Goal: Task Accomplishment & Management: Use online tool/utility

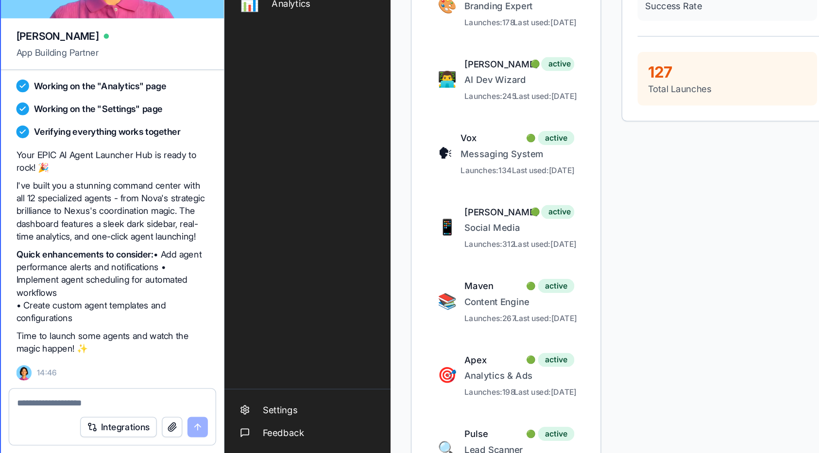
scroll to position [727, 0]
drag, startPoint x: 43, startPoint y: 341, endPoint x: 67, endPoint y: 359, distance: 30.3
click at [67, 359] on div "Your EPIC AI Agent Launcher Hub is ready to rock! 🎉 I've built you a stunning c…" at bounding box center [111, 299] width 146 height 157
copy div "Create custom agent templates and configurations"
click at [71, 408] on div at bounding box center [111, 412] width 157 height 16
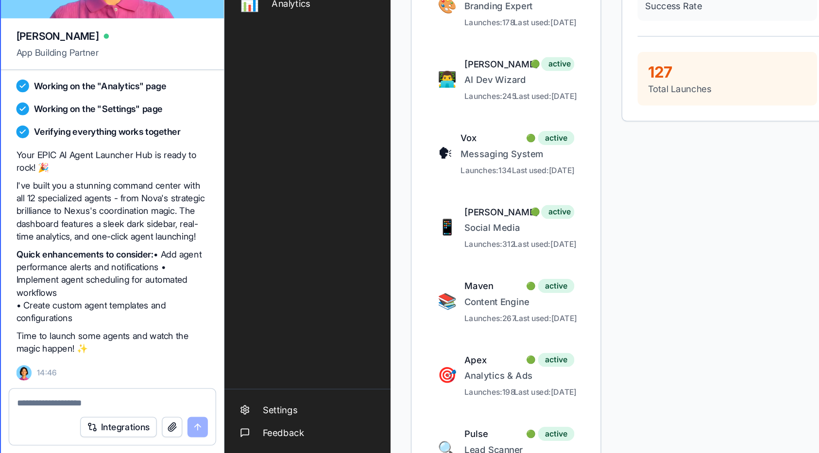
click at [66, 415] on textarea at bounding box center [110, 415] width 145 height 10
paste textarea "**********"
type textarea "**********"
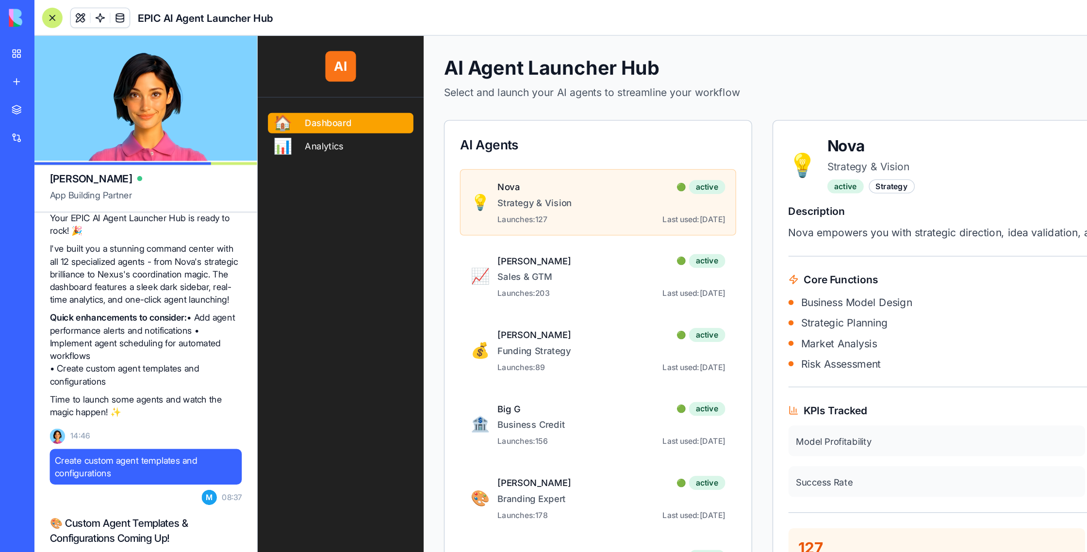
scroll to position [5, 0]
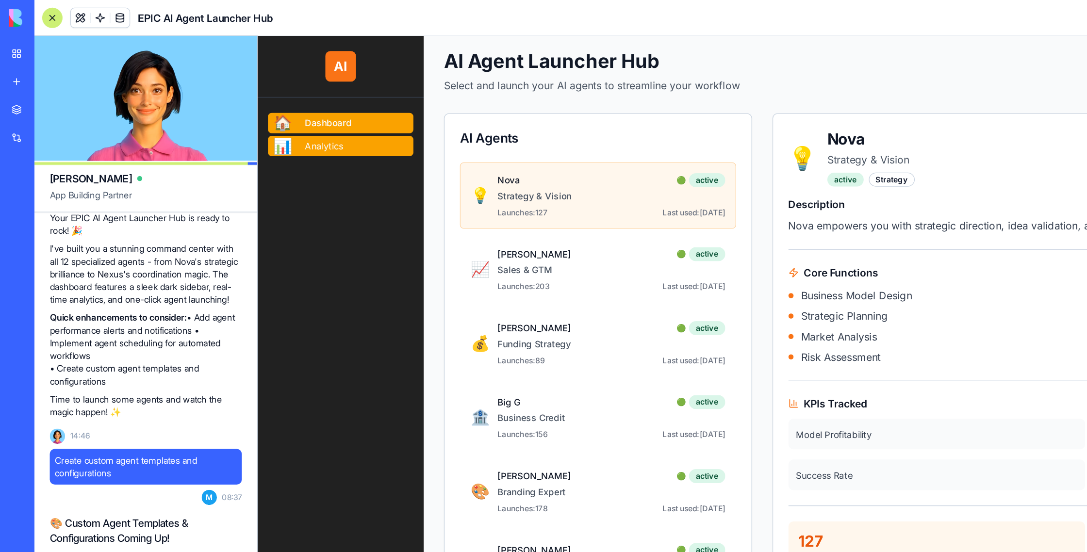
click at [295, 125] on link "📊 Analytics" at bounding box center [321, 120] width 111 height 16
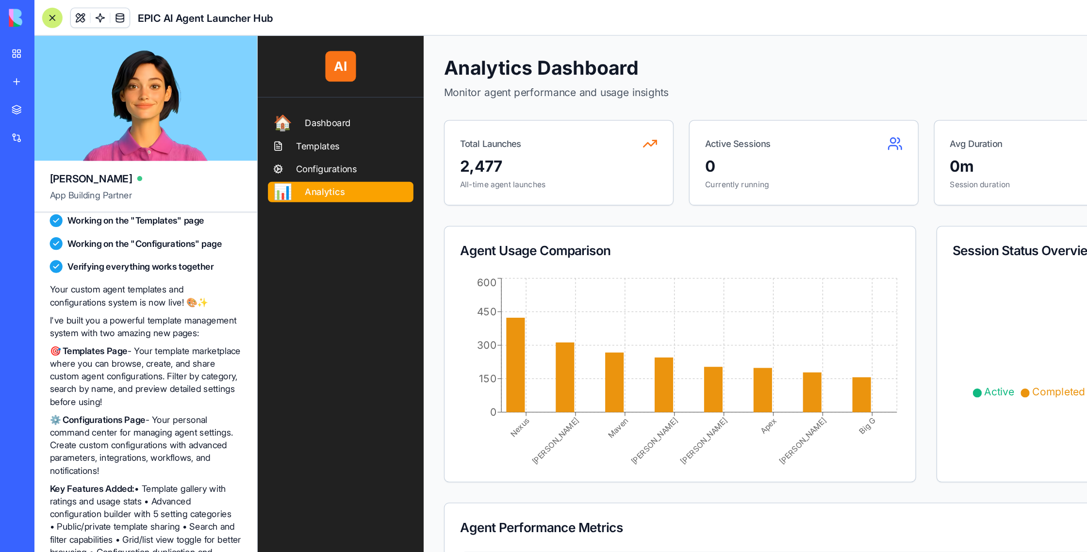
scroll to position [6, 0]
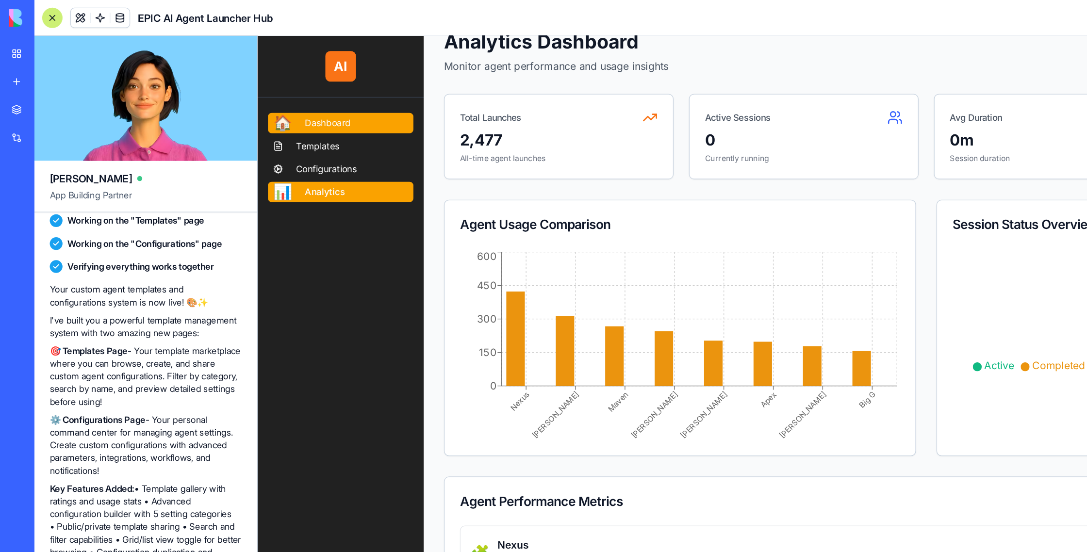
click at [306, 99] on span "Dashboard" at bounding box center [311, 102] width 35 height 10
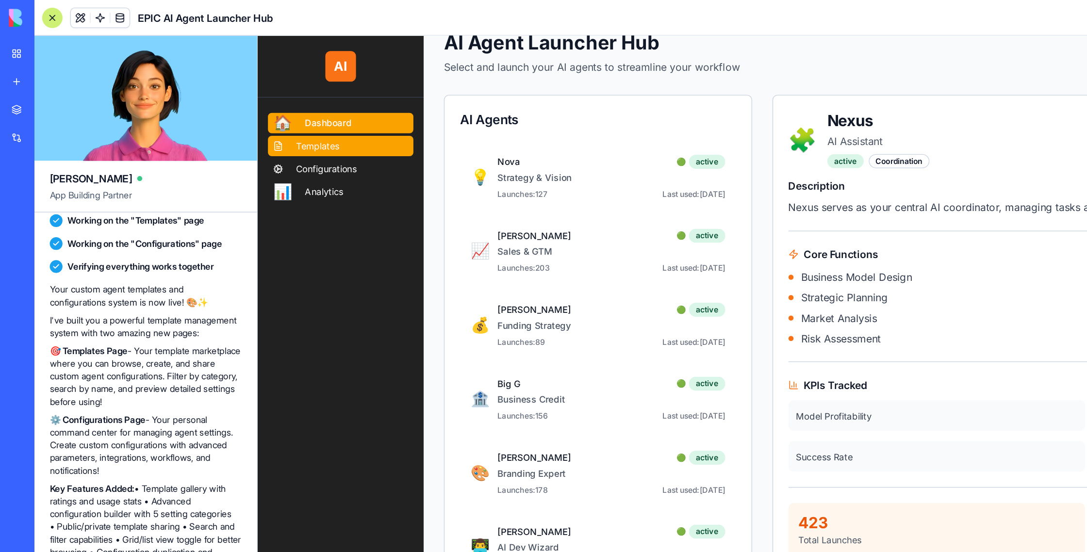
click at [307, 118] on span "Templates" at bounding box center [303, 120] width 33 height 10
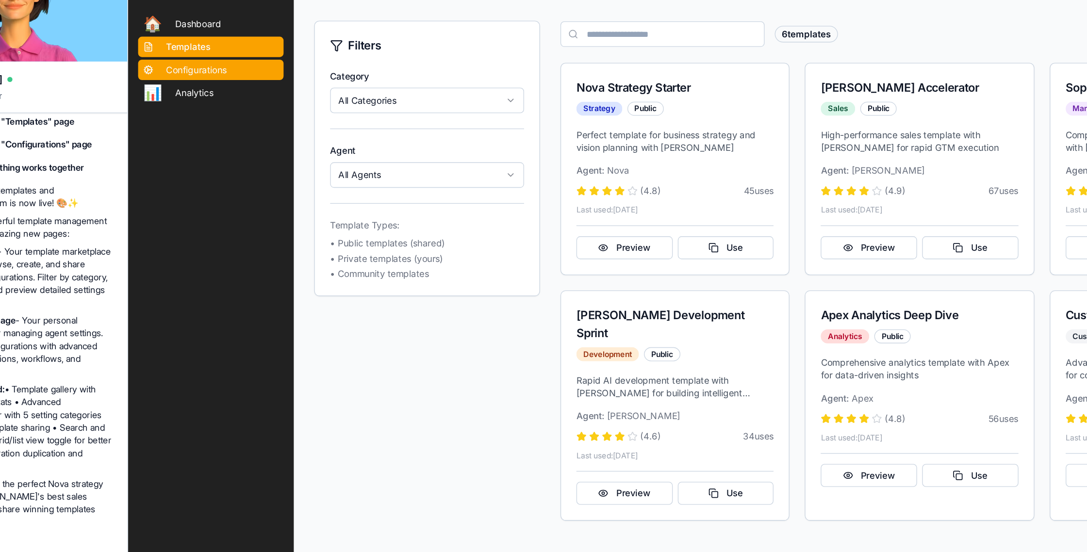
click at [161, 36] on span "Configurations" at bounding box center [180, 38] width 46 height 10
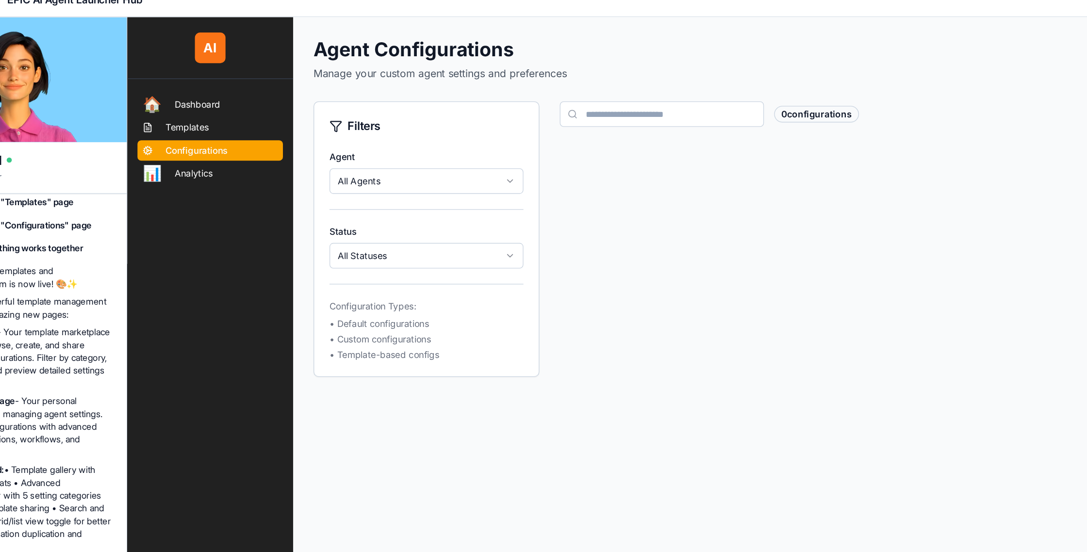
click at [380, 147] on html "AI 🏠 Dashboard Templates Configurations 📊 Analytics Settings Feedback Agent Con…" at bounding box center [572, 279] width 891 height 525
click at [355, 202] on html "AI 🏠 Dashboard Templates Configurations 📊 Analytics Settings Feedback Agent Con…" at bounding box center [572, 279] width 891 height 525
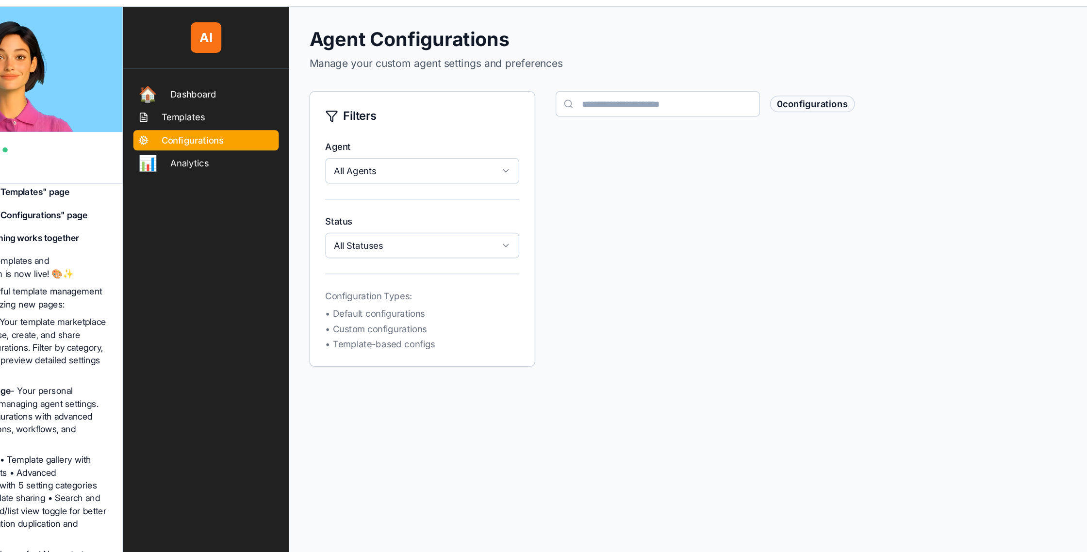
drag, startPoint x: 496, startPoint y: 79, endPoint x: 641, endPoint y: 81, distance: 145.2
click at [497, 79] on input at bounding box center [529, 80] width 155 height 19
drag, startPoint x: 667, startPoint y: 81, endPoint x: 659, endPoint y: 82, distance: 8.3
click at [664, 81] on div "0 configurations" at bounding box center [647, 80] width 65 height 13
drag, startPoint x: 548, startPoint y: 86, endPoint x: 524, endPoint y: 90, distance: 23.5
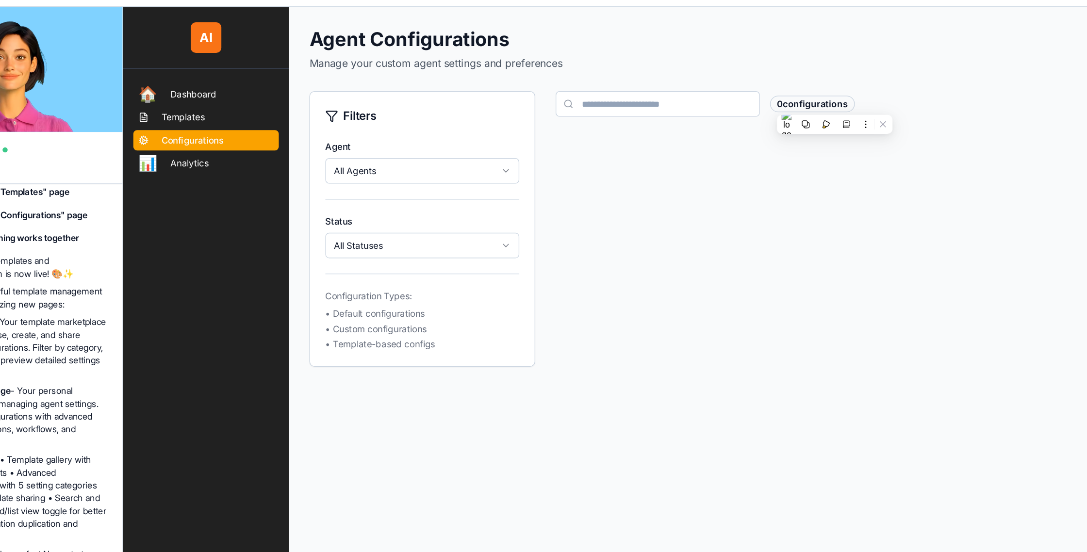
click at [547, 86] on input at bounding box center [529, 80] width 155 height 19
click at [201, 129] on link "📊 Analytics" at bounding box center [186, 126] width 111 height 16
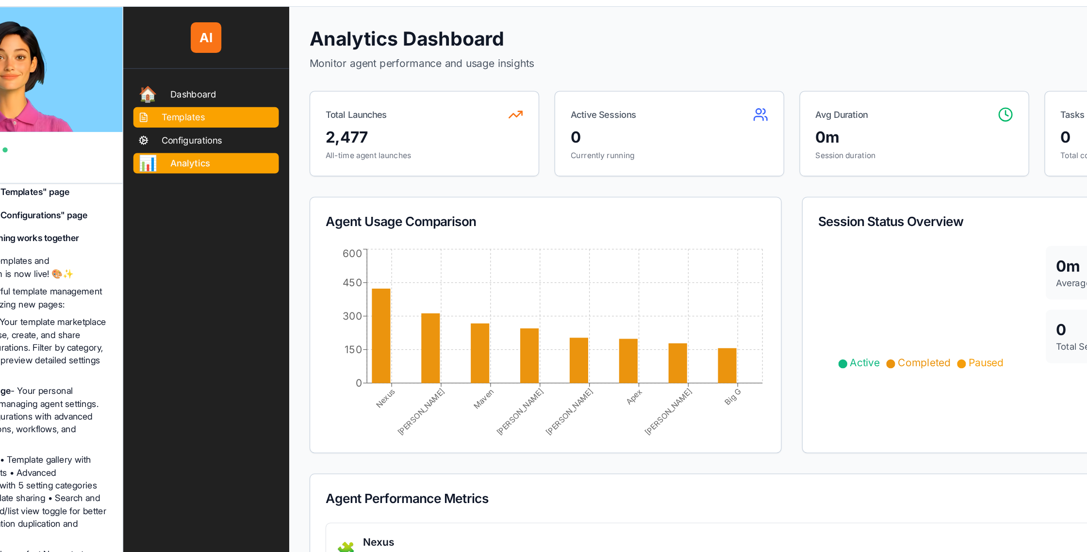
click at [188, 94] on link "Templates" at bounding box center [186, 91] width 111 height 16
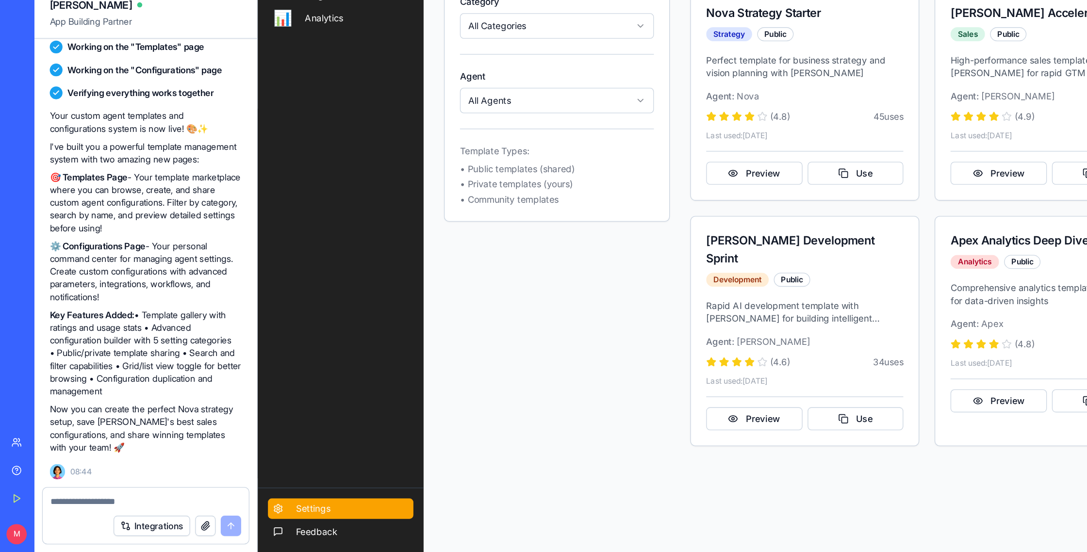
click at [311, 358] on span "Settings" at bounding box center [300, 355] width 26 height 10
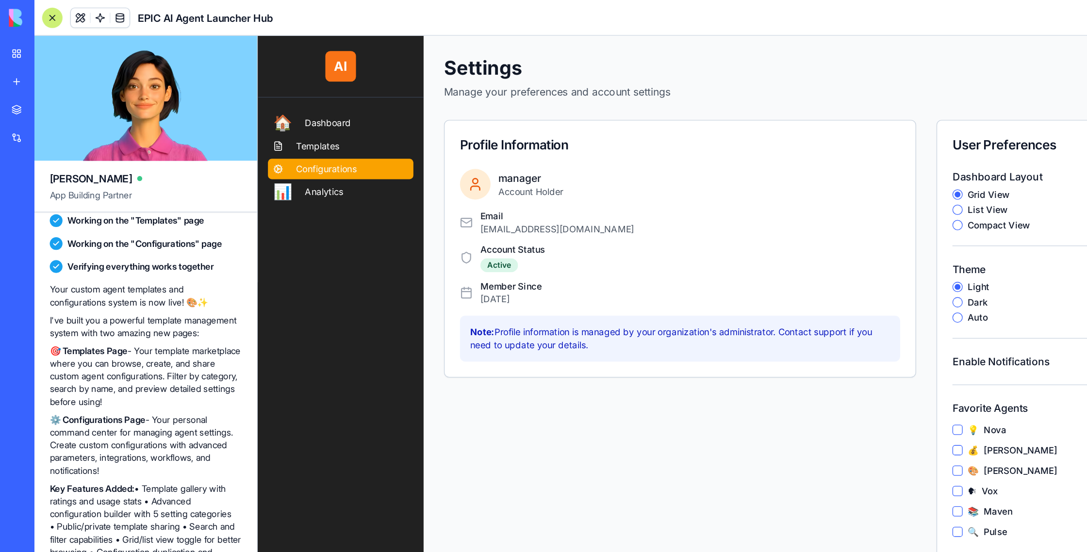
click at [291, 139] on span "Configurations" at bounding box center [310, 137] width 46 height 10
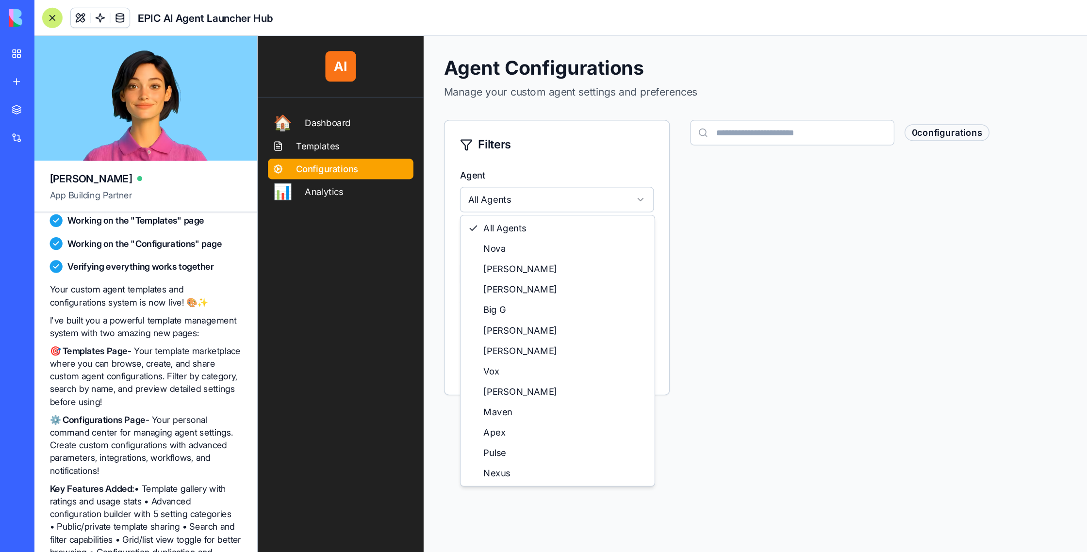
click at [528, 168] on html "AI 🏠 Dashboard Templates Configurations 📊 Analytics Settings Feedback Agent Con…" at bounding box center [703, 297] width 891 height 525
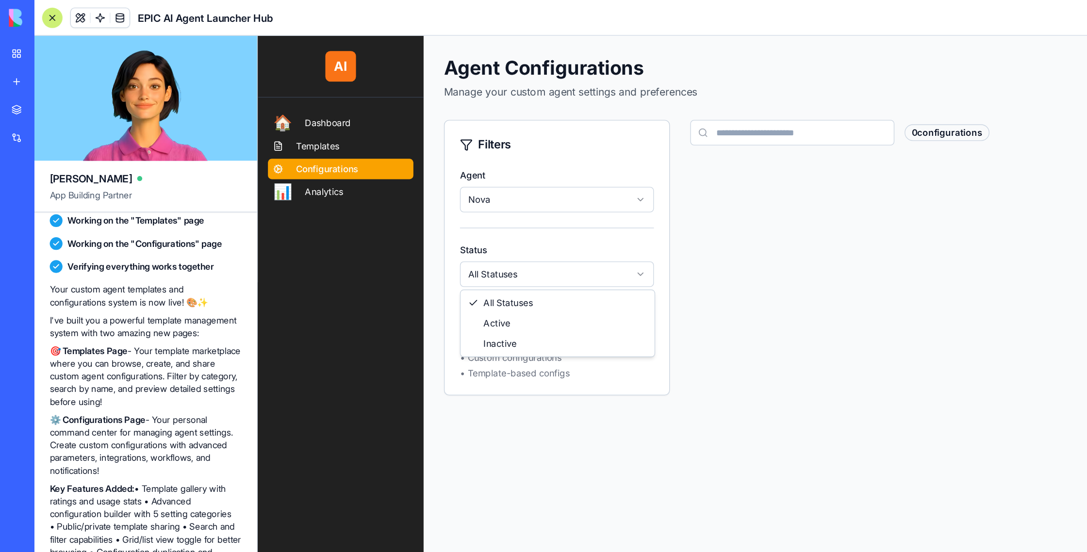
click at [472, 219] on html "AI 🏠 Dashboard Templates Configurations 📊 Analytics Settings Feedback Agent Con…" at bounding box center [703, 297] width 891 height 525
drag, startPoint x: 639, startPoint y: 99, endPoint x: 637, endPoint y: 106, distance: 7.2
click at [638, 101] on input at bounding box center [664, 109] width 155 height 19
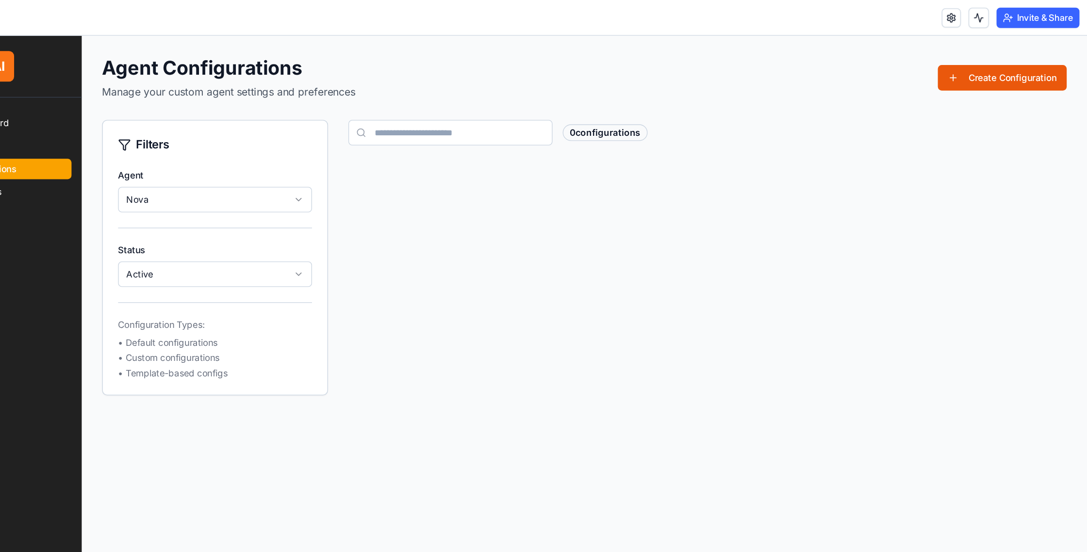
click at [701, 68] on button "Create Configuration" at bounding box center [743, 67] width 98 height 19
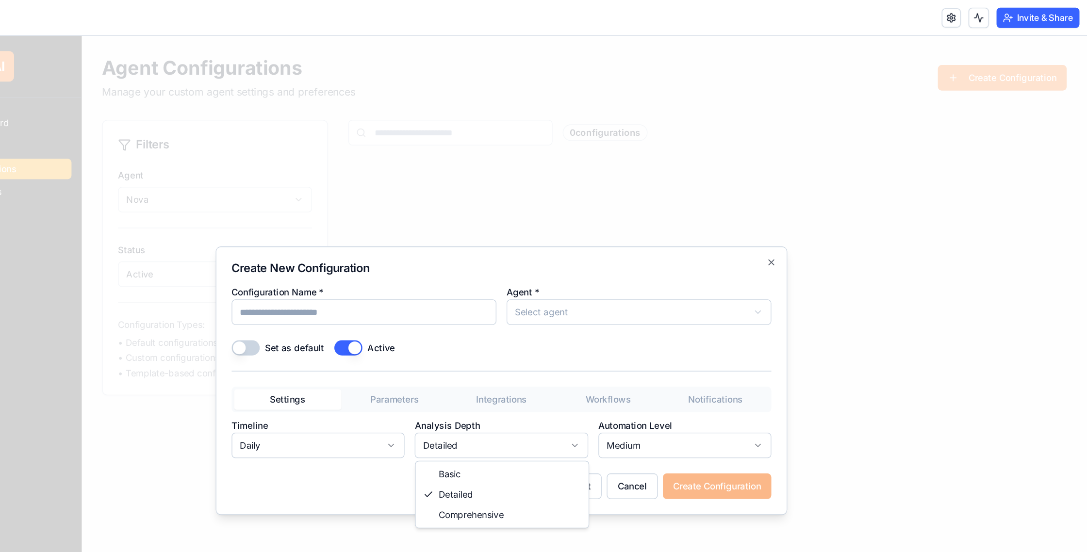
click at [325, 345] on body "**********" at bounding box center [361, 297] width 891 height 525
click at [476, 344] on body "**********" at bounding box center [361, 297] width 891 height 525
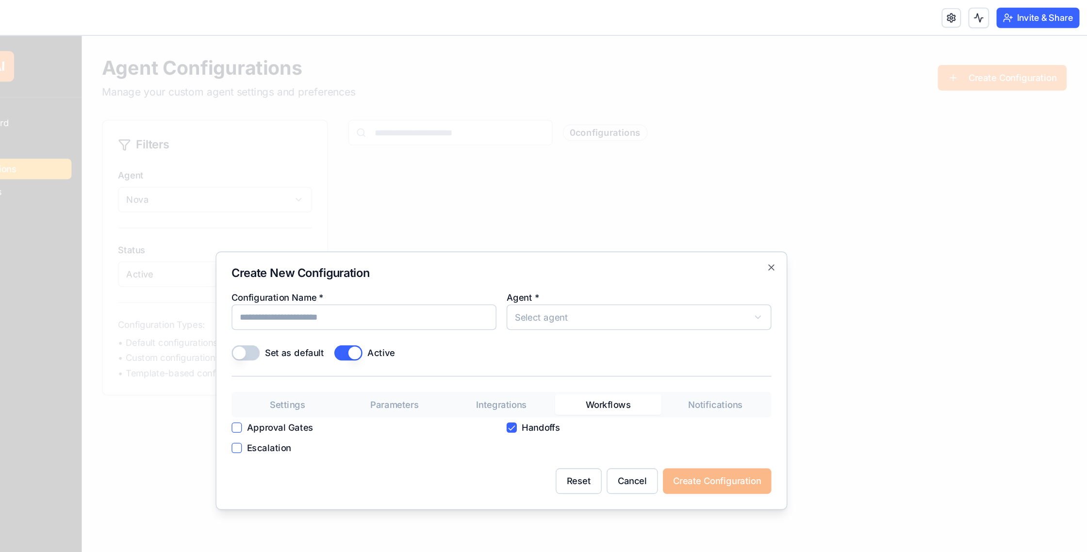
click at [439, 310] on button "Workflows" at bounding box center [443, 317] width 82 height 16
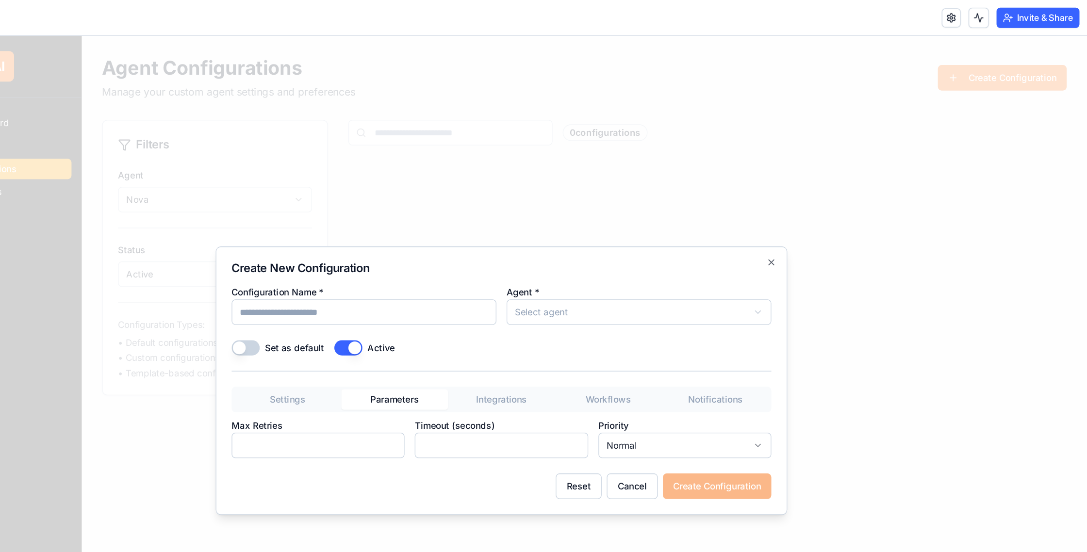
click at [255, 317] on button "Parameters" at bounding box center [281, 313] width 82 height 16
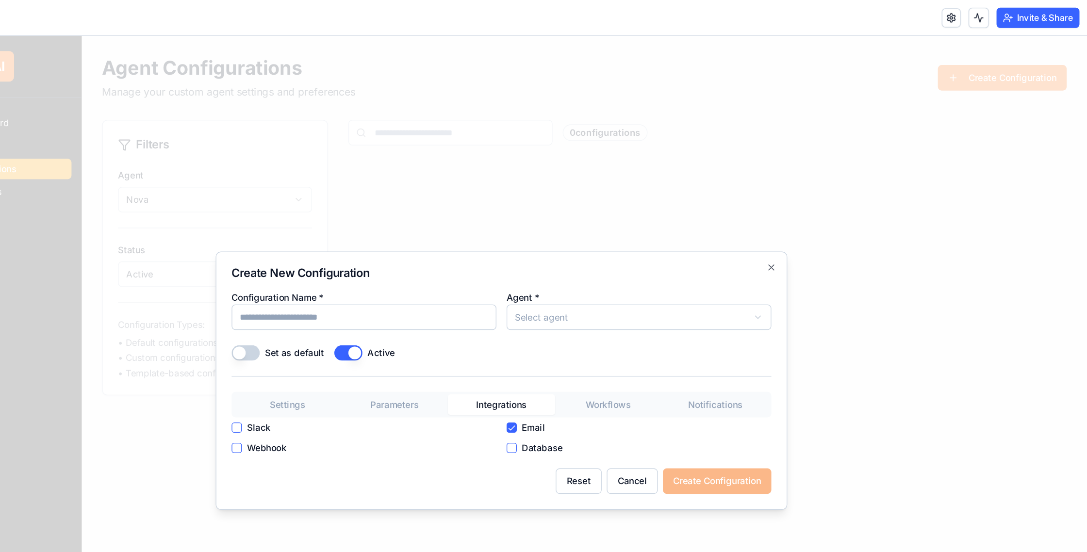
click at [343, 313] on button "Integrations" at bounding box center [362, 317] width 82 height 16
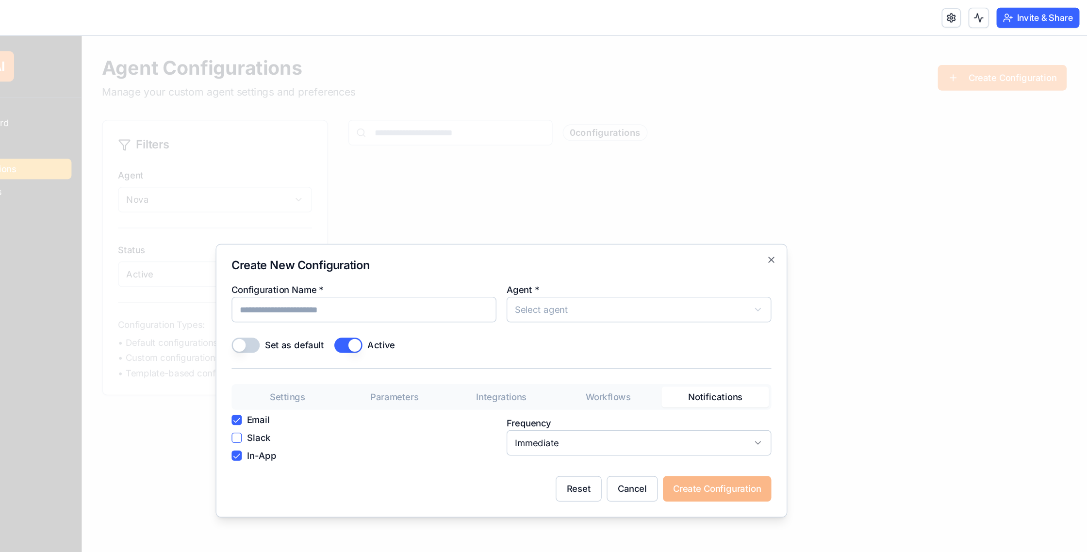
click at [515, 311] on button "Notifications" at bounding box center [525, 311] width 82 height 16
click at [447, 378] on button "Cancel" at bounding box center [461, 380] width 39 height 19
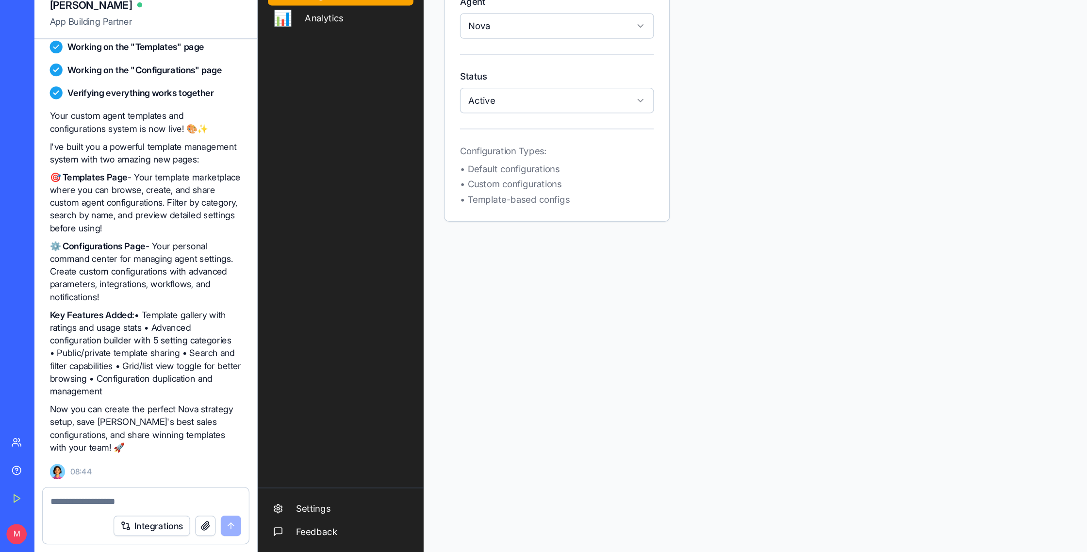
click at [53, 453] on textarea at bounding box center [110, 514] width 145 height 10
click at [65, 453] on div "Integrations" at bounding box center [111, 532] width 157 height 27
click at [62, 453] on div "Integrations" at bounding box center [111, 532] width 157 height 27
click at [83, 453] on textarea "**********" at bounding box center [110, 514] width 145 height 10
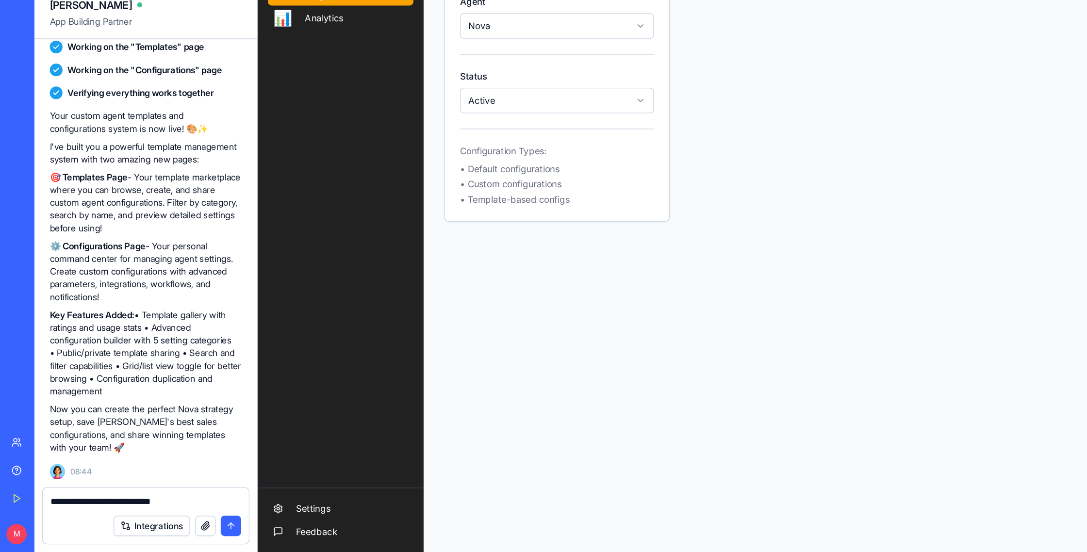
type textarea "**********"
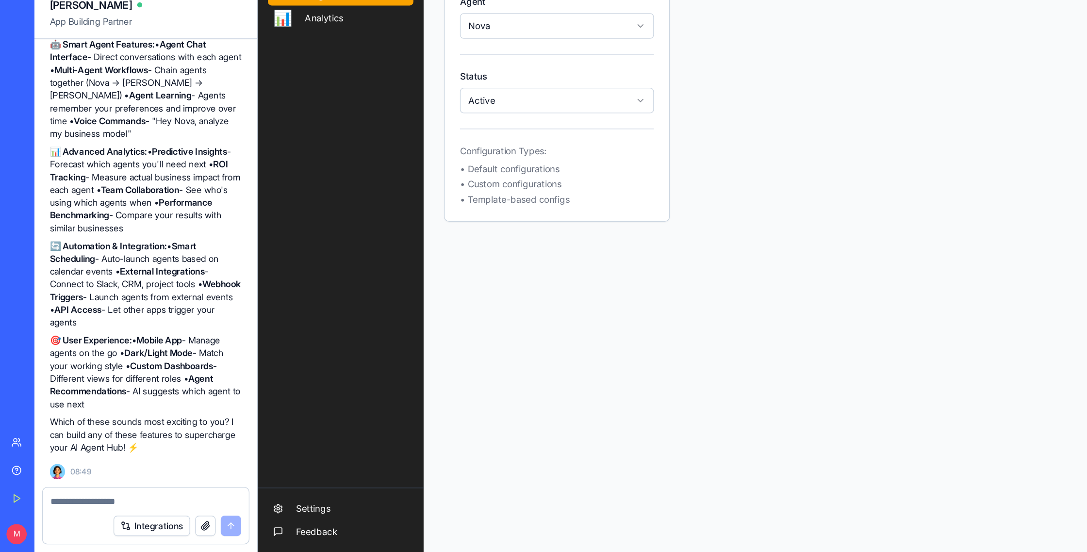
scroll to position [1599, 0]
click at [73, 453] on textarea at bounding box center [110, 514] width 145 height 10
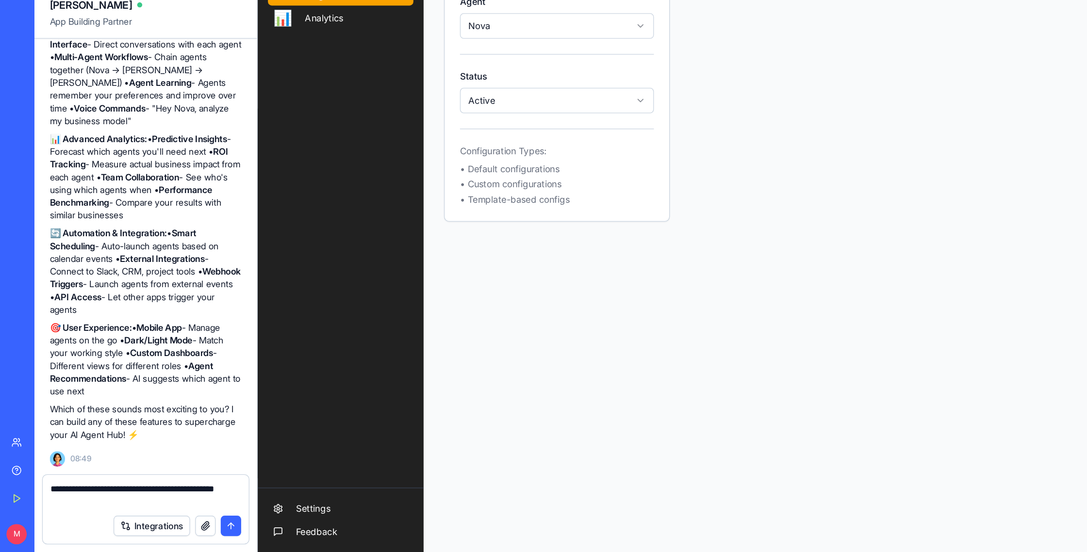
type textarea "**********"
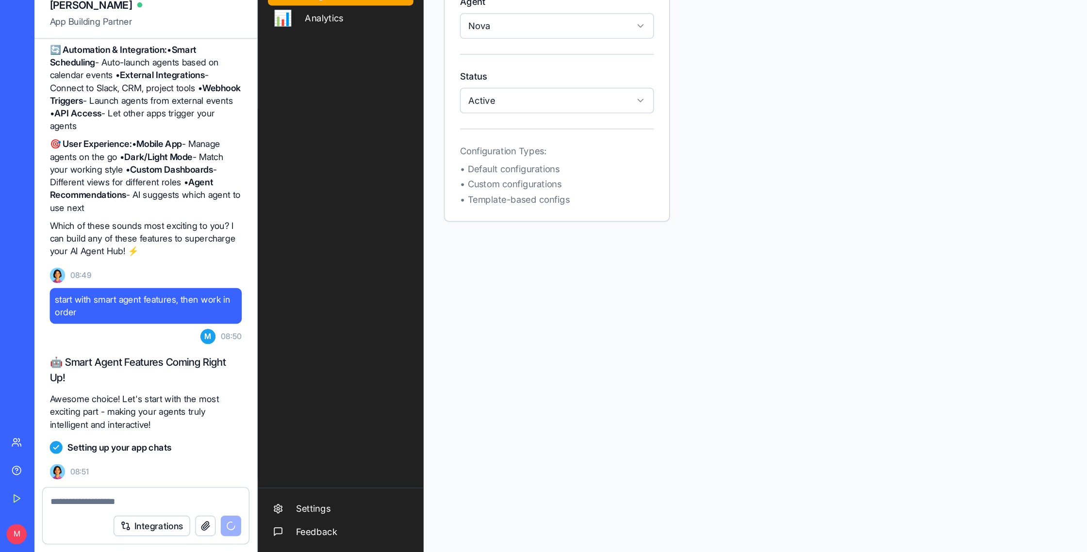
scroll to position [0, 0]
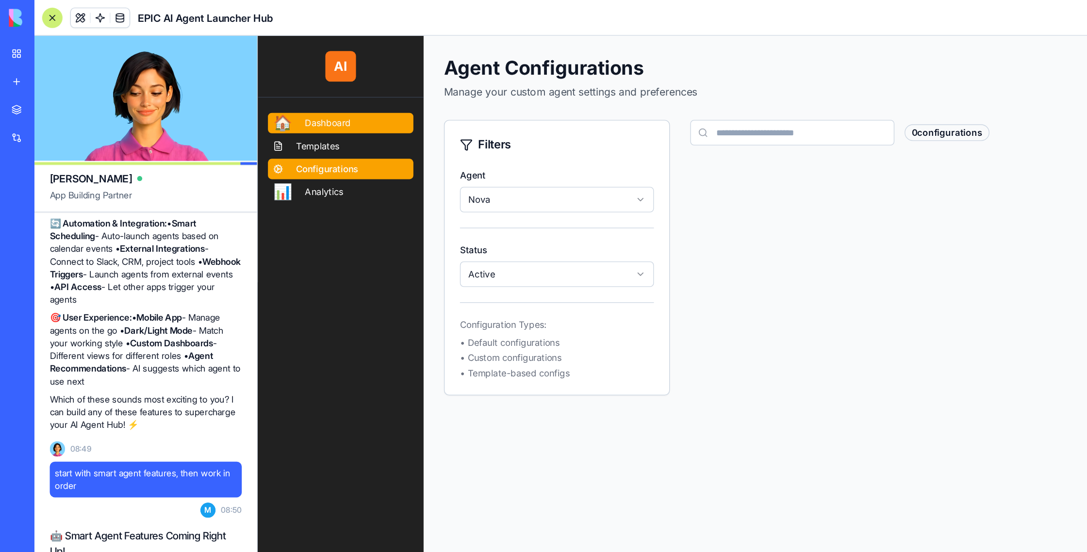
click at [319, 102] on span "Dashboard" at bounding box center [311, 102] width 35 height 10
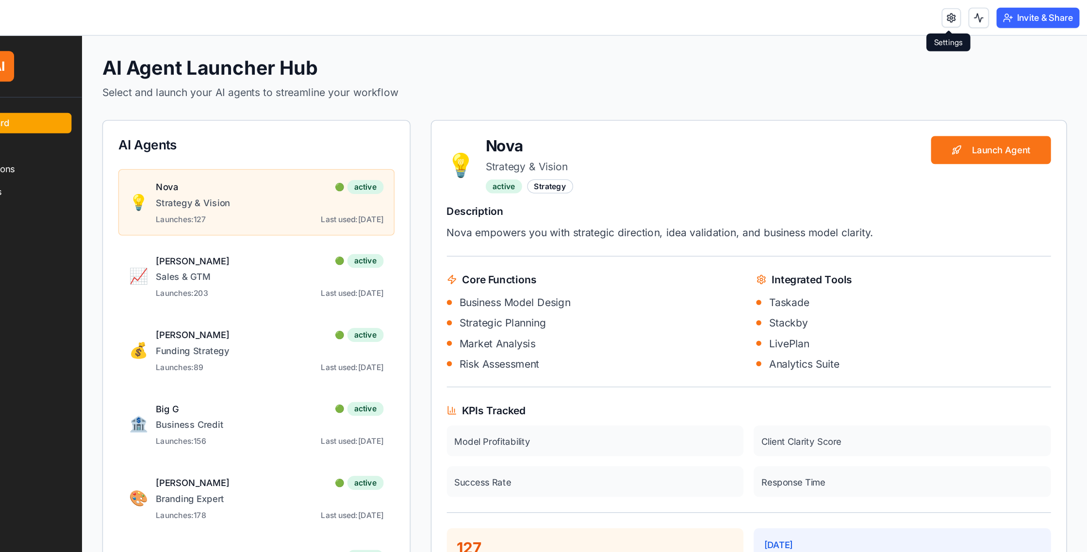
click at [818, 16] on link at bounding box center [984, 13] width 15 height 15
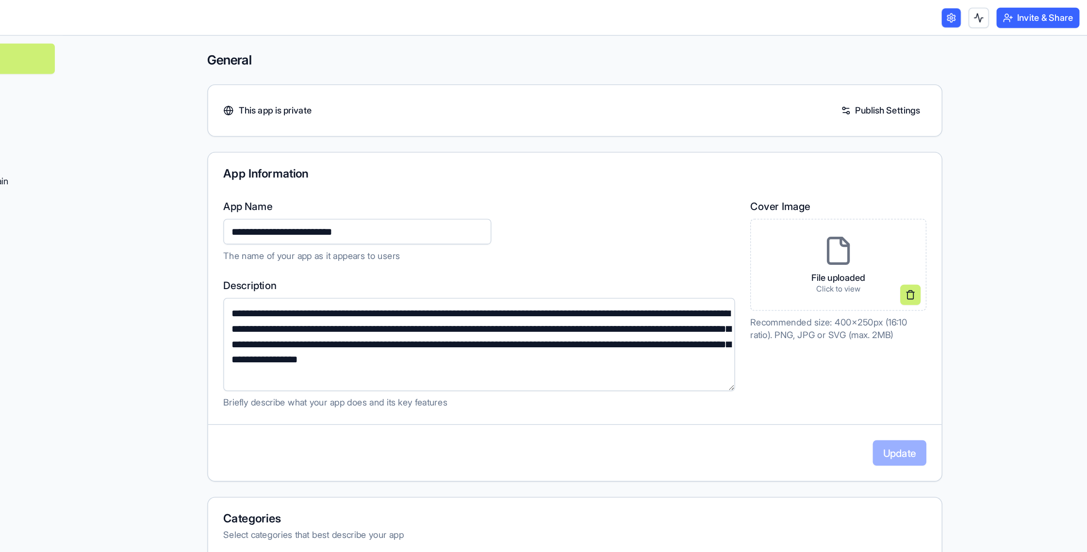
click at [818, 16] on link at bounding box center [984, 13] width 15 height 15
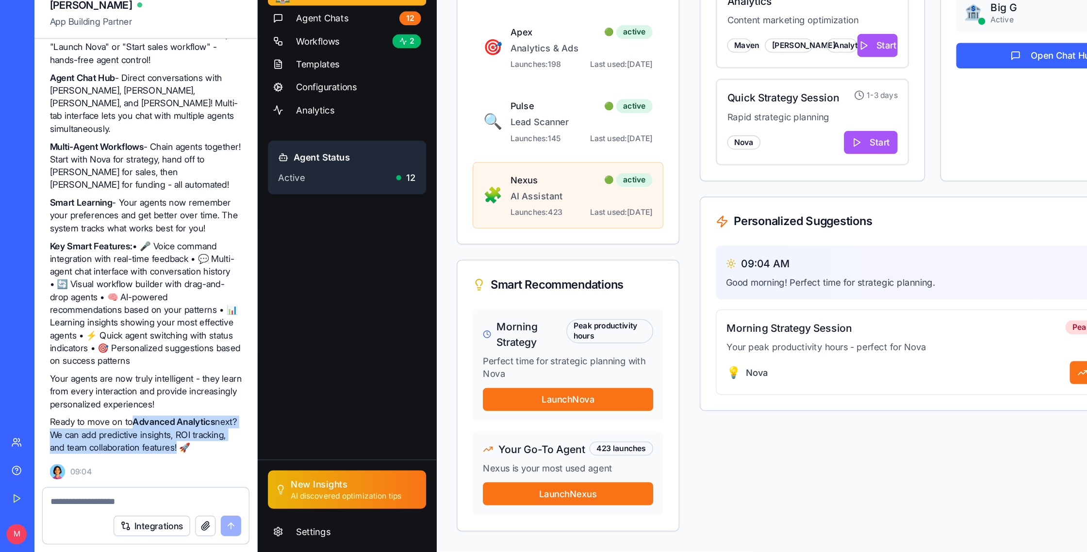
drag, startPoint x: 105, startPoint y: 454, endPoint x: 167, endPoint y: 474, distance: 64.8
click at [168, 453] on p "Ready to move on to Advanced Analytics next? We can add predictive insights, RO…" at bounding box center [111, 463] width 146 height 29
copy p "Advanced Analytics next? We can add predictive insights, ROI tracking, and team…"
click at [50, 453] on textarea at bounding box center [110, 514] width 145 height 10
paste textarea "**********"
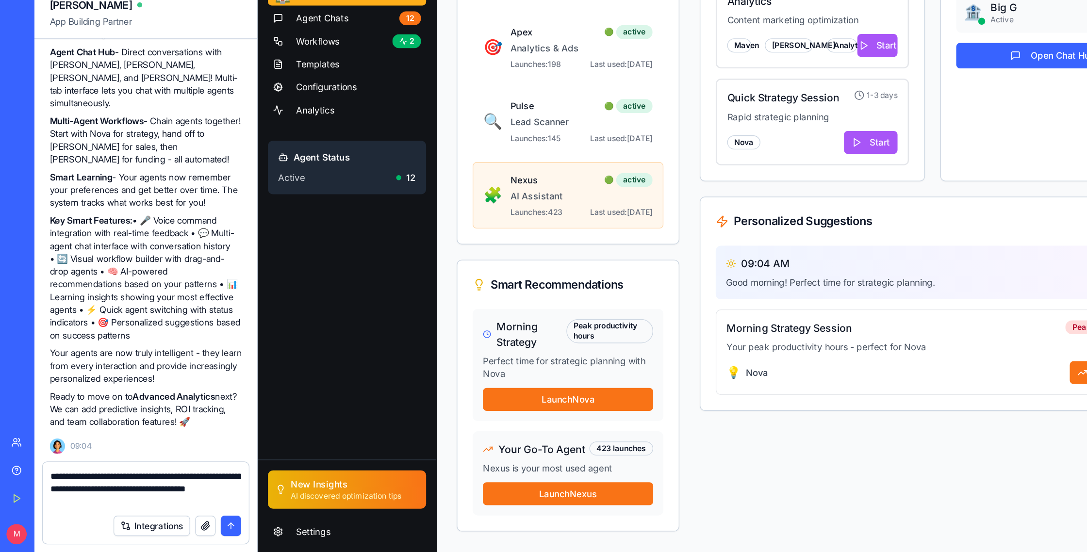
drag, startPoint x: 176, startPoint y: 530, endPoint x: 143, endPoint y: 529, distance: 33.0
click at [176, 453] on button "submit" at bounding box center [176, 533] width 16 height 16
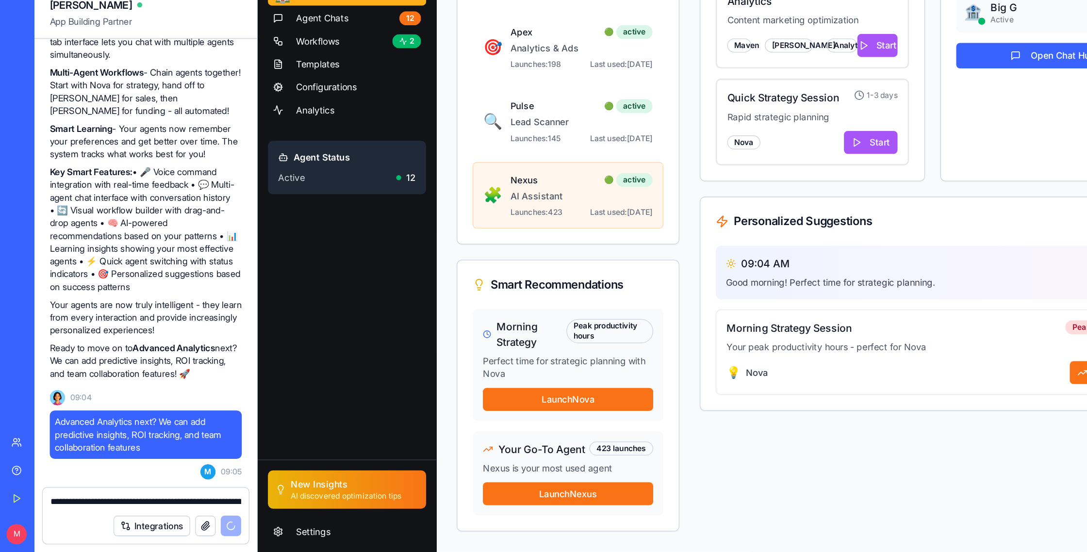
click at [119, 453] on button "Integrations" at bounding box center [115, 533] width 58 height 16
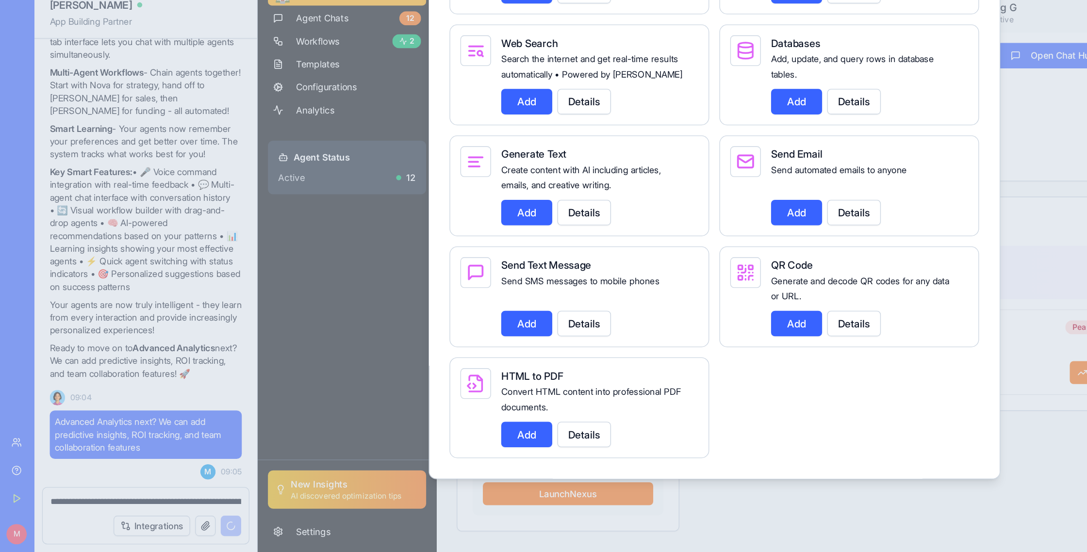
scroll to position [1263, 0]
click at [769, 380] on div at bounding box center [543, 276] width 1087 height 552
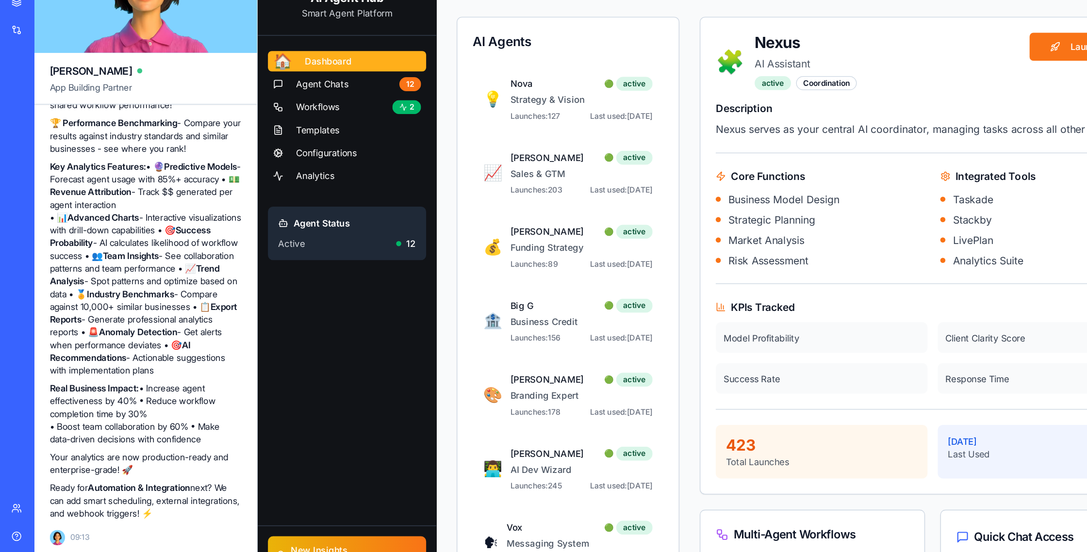
scroll to position [0, 0]
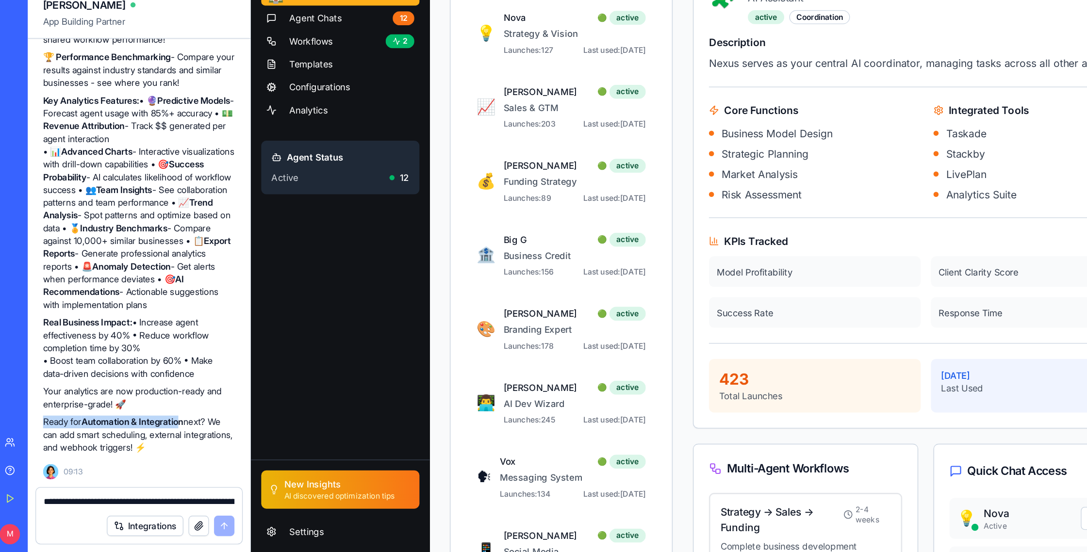
drag, startPoint x: 36, startPoint y: 453, endPoint x: 147, endPoint y: 453, distance: 111.2
drag, startPoint x: 47, startPoint y: 452, endPoint x: 153, endPoint y: 457, distance: 106.9
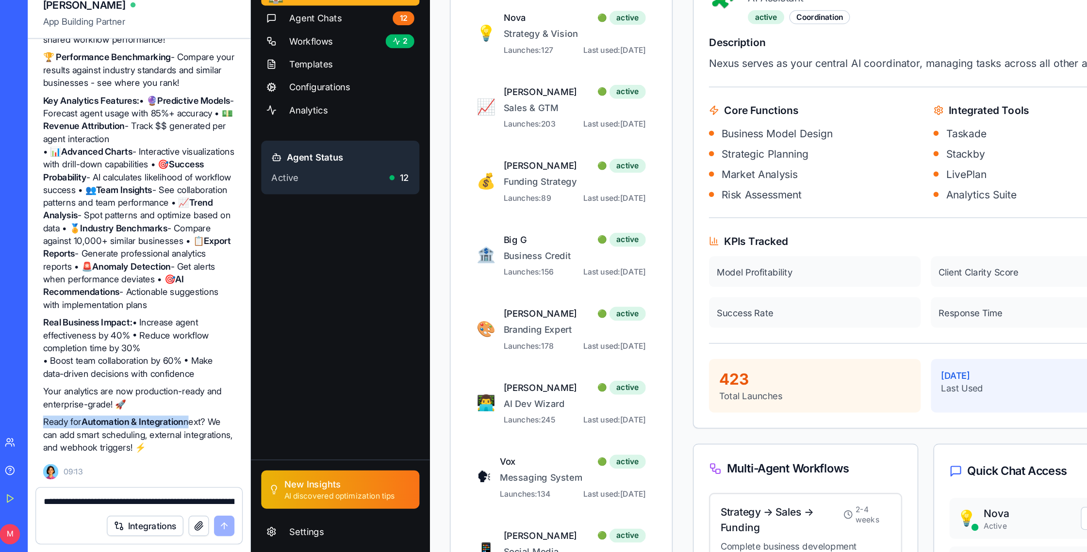
click at [153, 453] on p "Ready for Automation & Integration next? We can add smart scheduling, external …" at bounding box center [111, 463] width 146 height 29
copy p "Ready for Automation & Integration"
click at [52, 453] on textarea "**********" at bounding box center [110, 514] width 145 height 10
paste textarea
type textarea "**********"
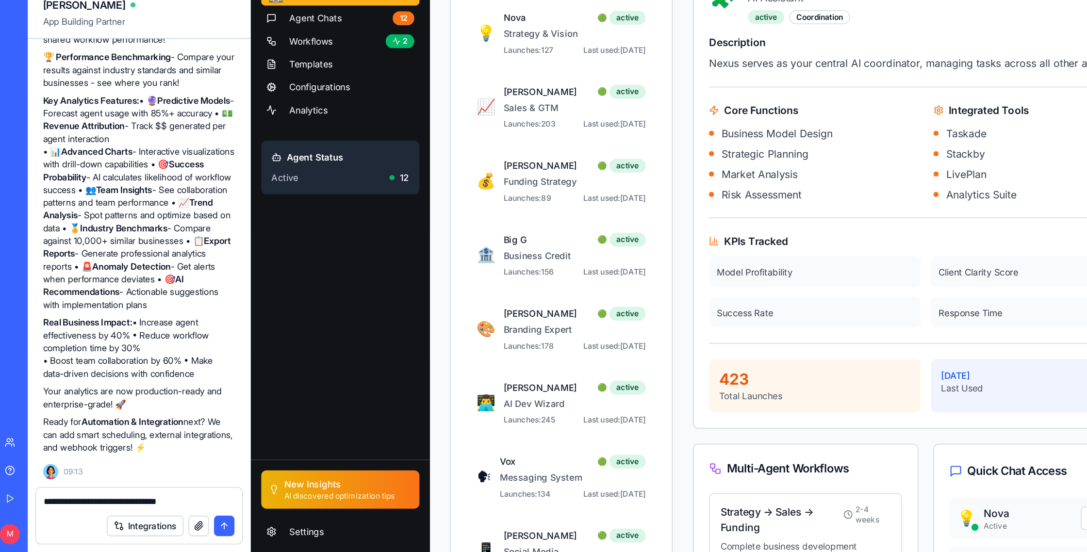
click at [175, 453] on button "submit" at bounding box center [176, 533] width 16 height 16
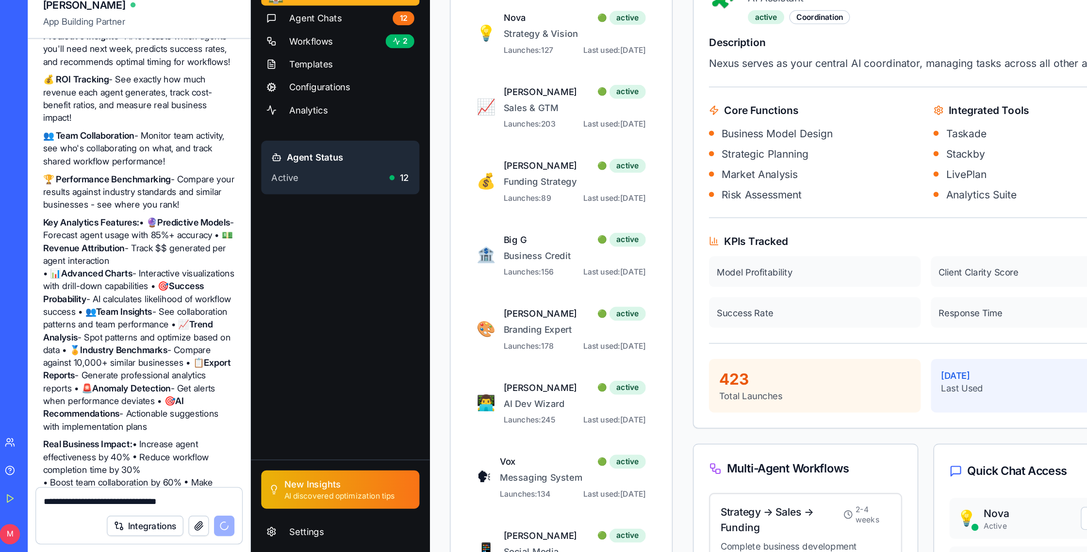
scroll to position [3267, 0]
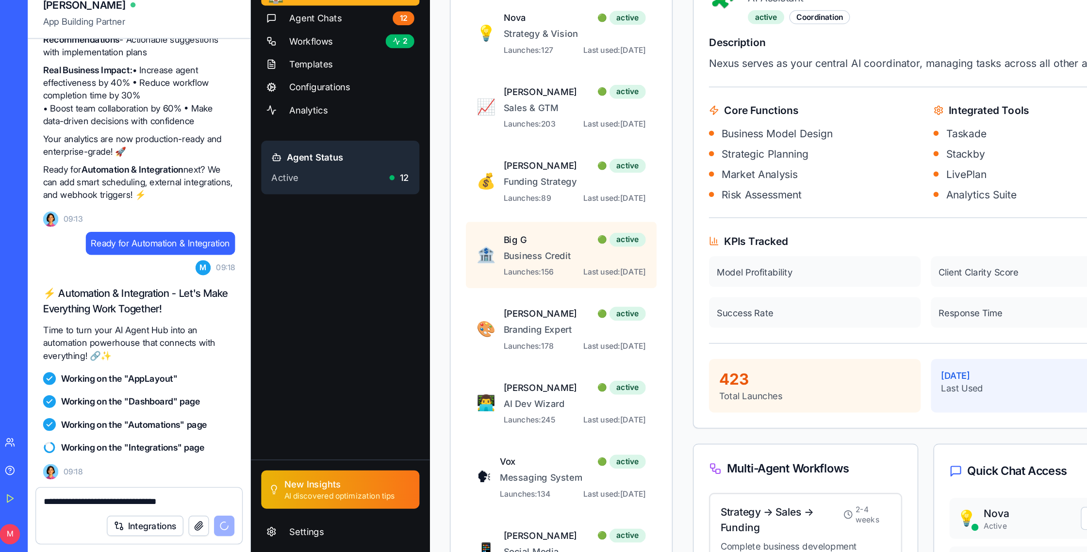
click at [477, 161] on p "Business Credit" at bounding box center [497, 162] width 108 height 10
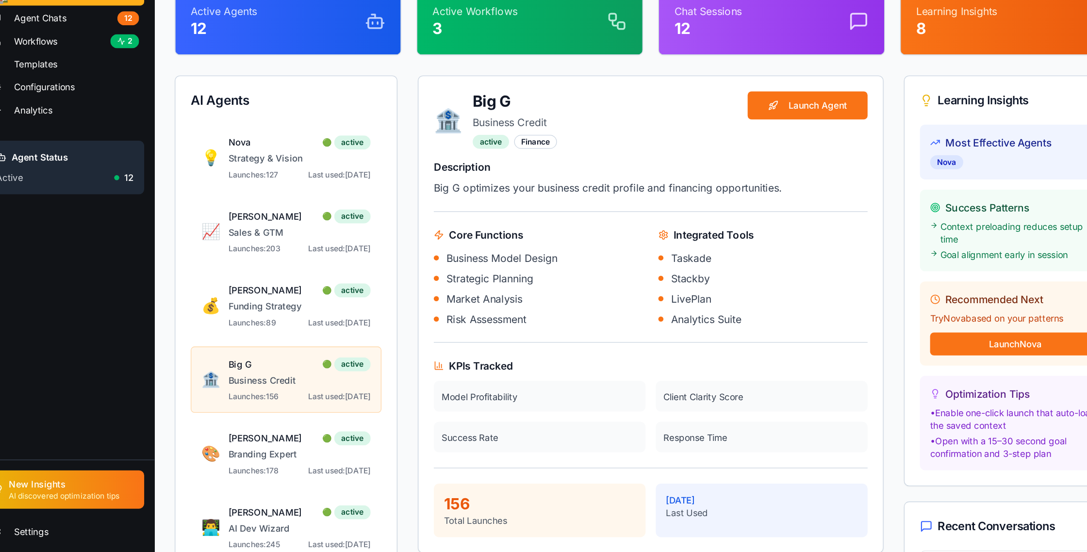
scroll to position [1, 0]
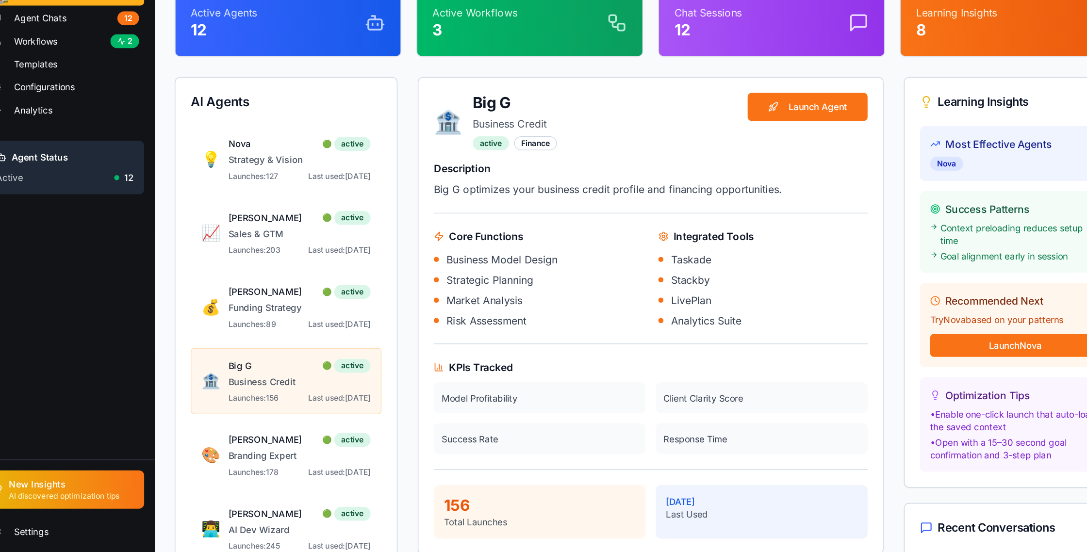
click at [582, 43] on button "Launch Agent" at bounding box center [609, 48] width 91 height 21
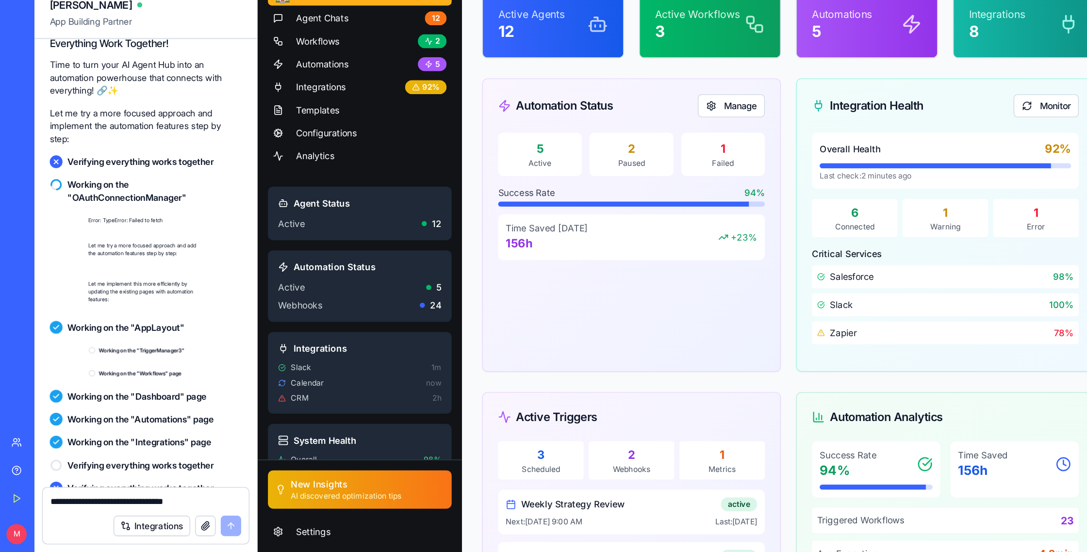
scroll to position [4846, 0]
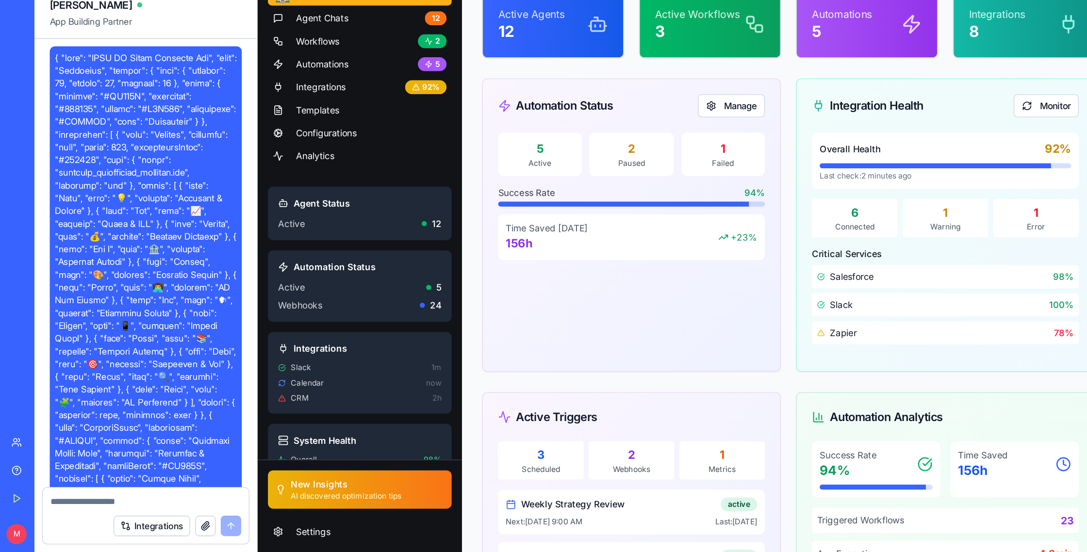
scroll to position [4846, 0]
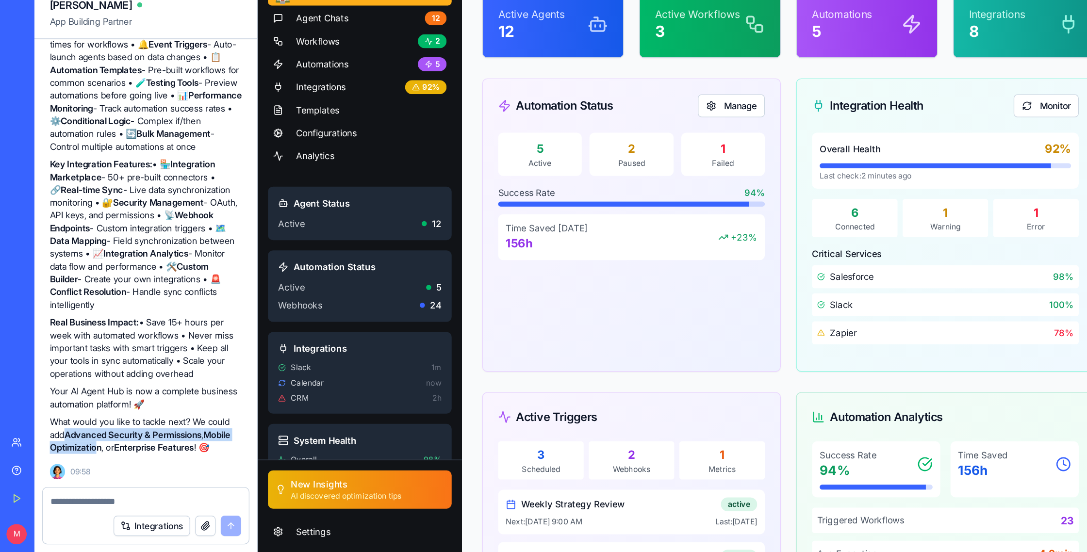
drag, startPoint x: 50, startPoint y: 454, endPoint x: 99, endPoint y: 460, distance: 49.8
click at [99, 460] on p "What would you like to tackle next? We could add Advanced Security & Permission…" at bounding box center [111, 463] width 146 height 29
click at [117, 468] on strong "Enterprise Features" at bounding box center [117, 472] width 61 height 8
drag, startPoint x: 117, startPoint y: 464, endPoint x: 180, endPoint y: 464, distance: 62.6
click at [148, 468] on strong "Enterprise Features" at bounding box center [117, 472] width 61 height 8
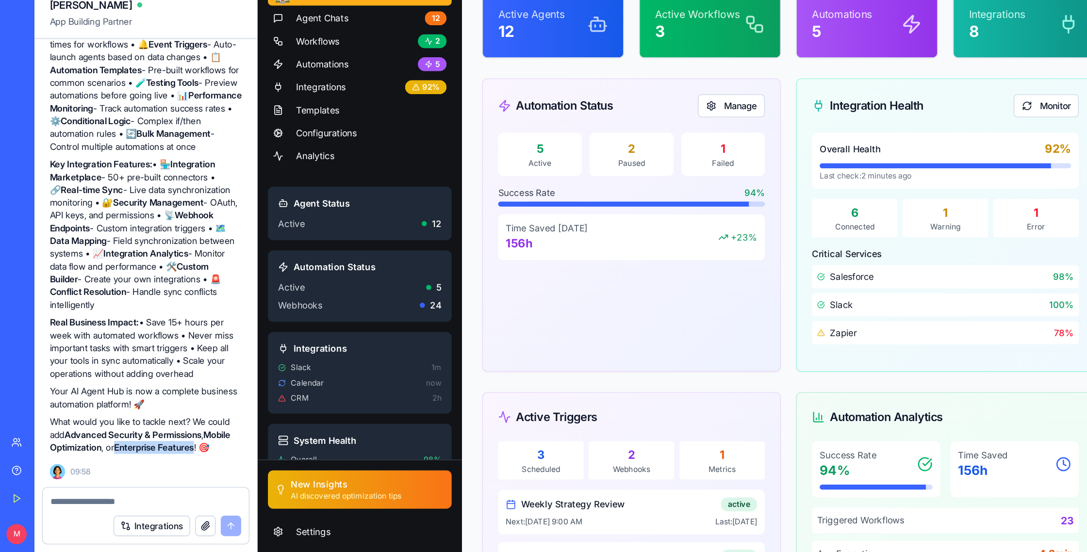
copy strong "Enterprise Features"
click at [87, 512] on textarea at bounding box center [110, 514] width 145 height 10
paste textarea "**********"
type textarea "**********"
click at [178, 533] on button "submit" at bounding box center [176, 533] width 16 height 16
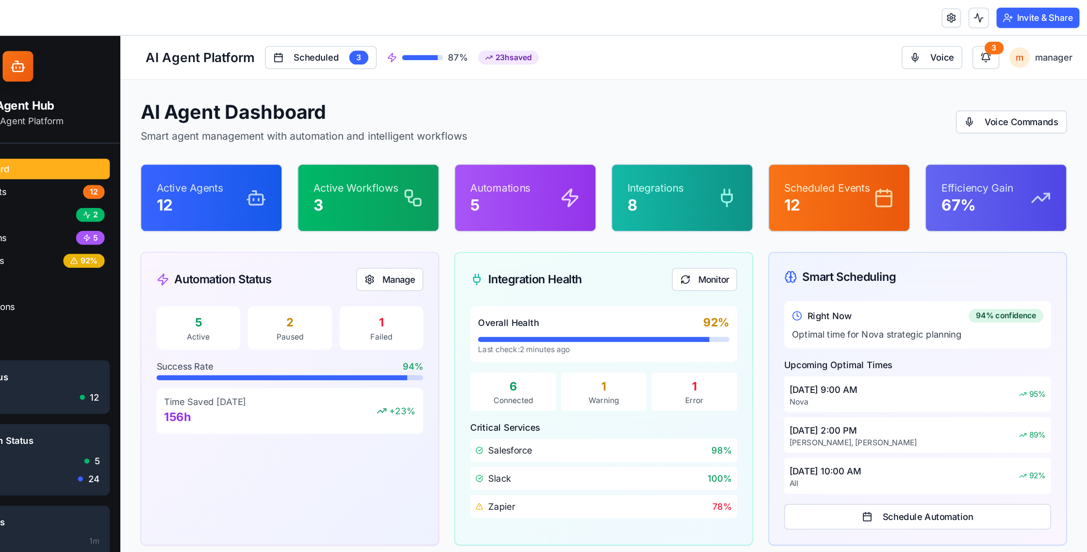
scroll to position [0, 0]
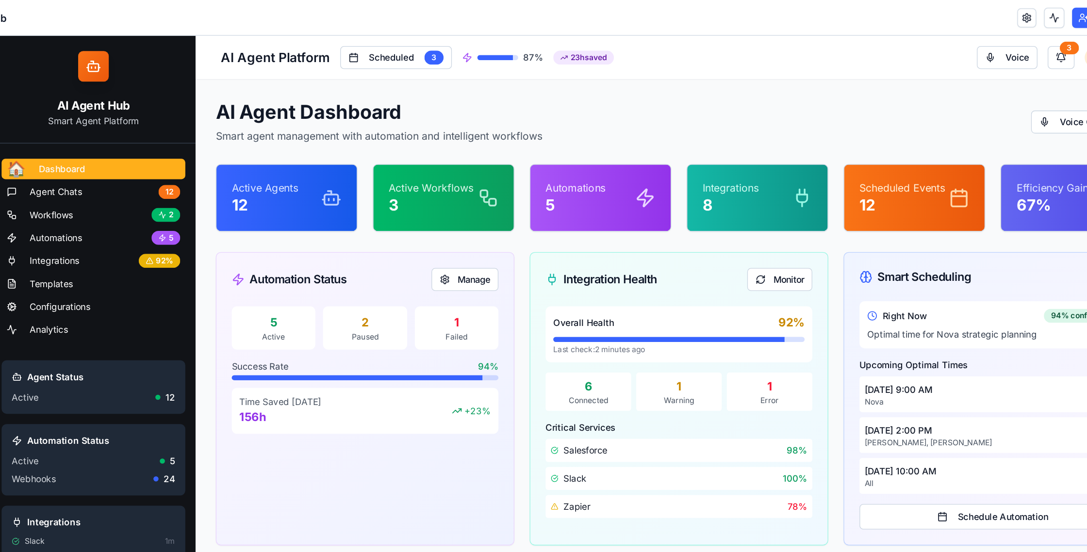
click at [251, 160] on icon at bounding box center [251, 159] width 16 height 16
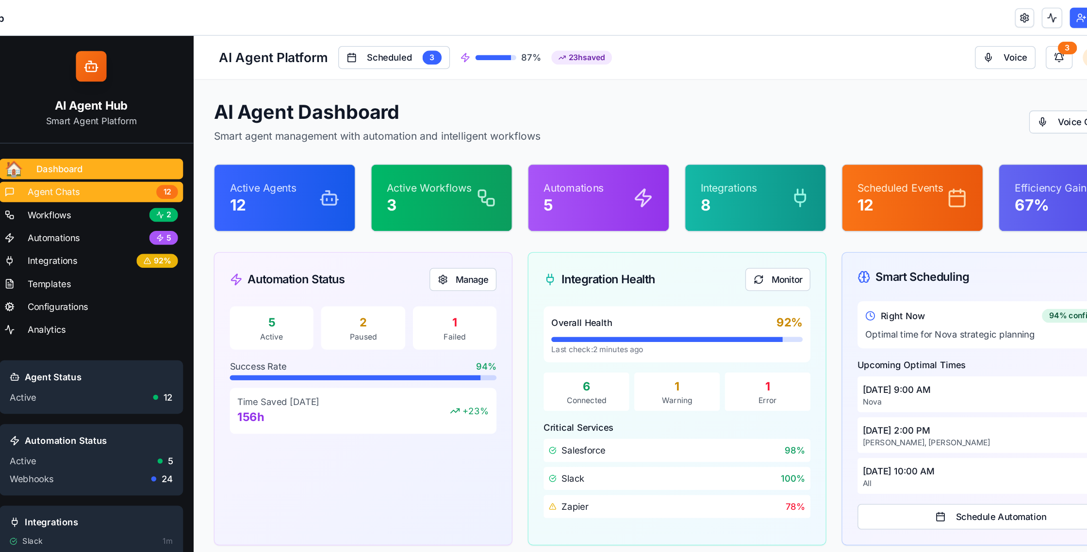
click at [89, 158] on link "Agent Chats 12" at bounding box center [67, 155] width 140 height 16
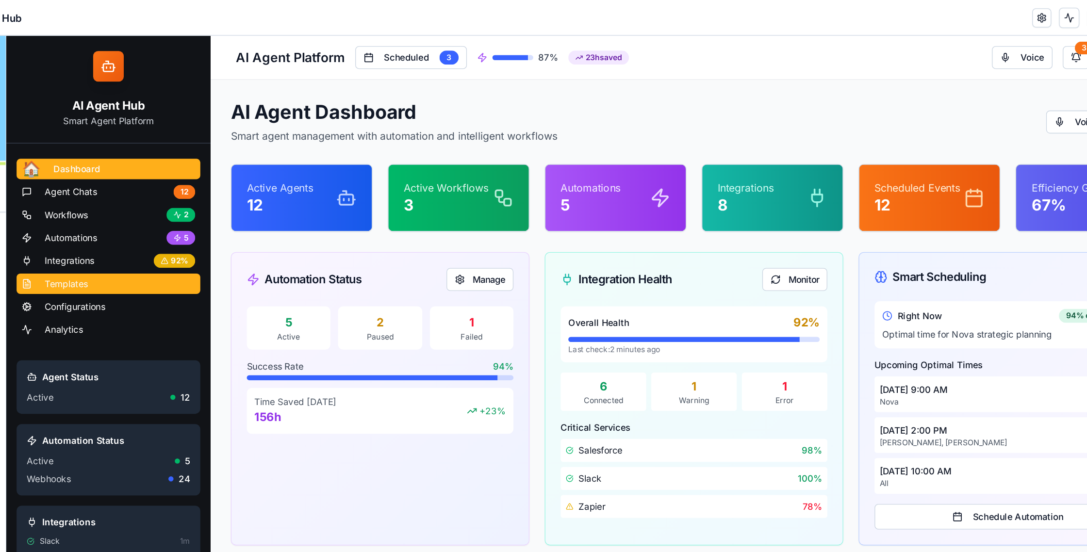
click at [68, 222] on span "Templates" at bounding box center [51, 224] width 33 height 10
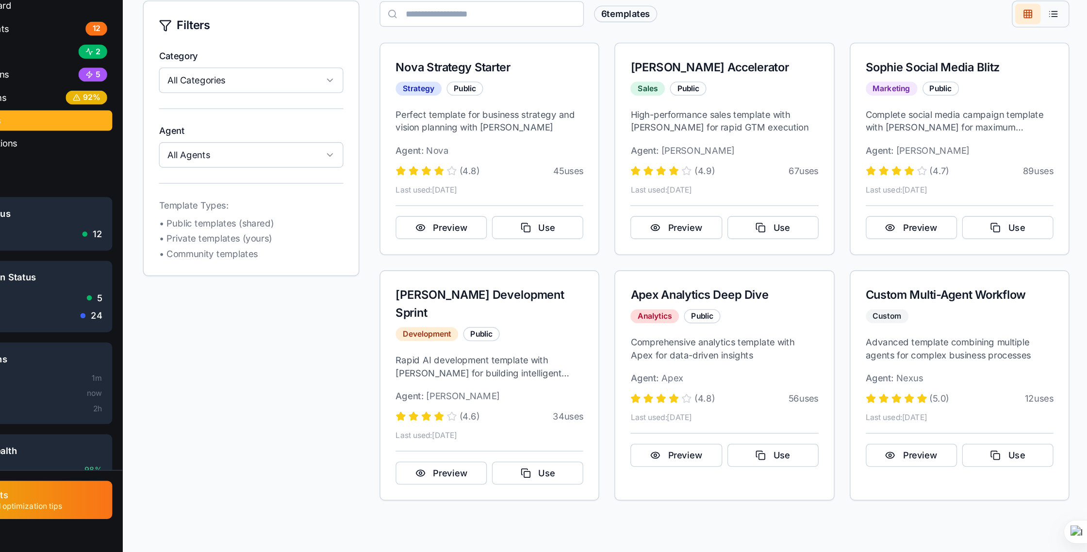
click at [176, 100] on div "Category All Categories Agent All Agents Template Types: • Public templates (sh…" at bounding box center [172, 94] width 164 height 172
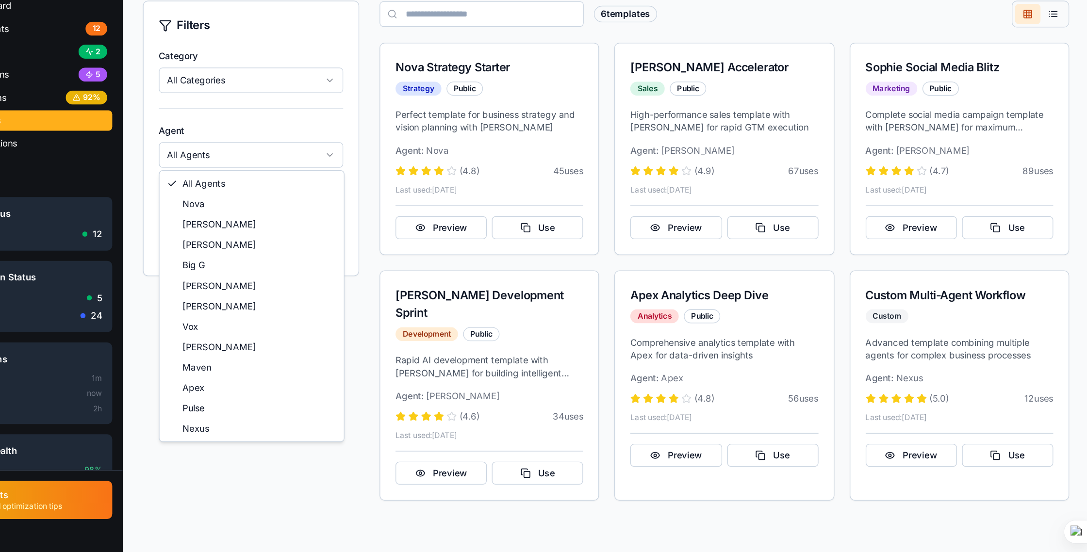
click at [178, 91] on html "AI Agent Hub Smart Agent Platform 🏠 Dashboard Agent Chats 12 Workflows 2 Automa…" at bounding box center [363, 152] width 891 height 559
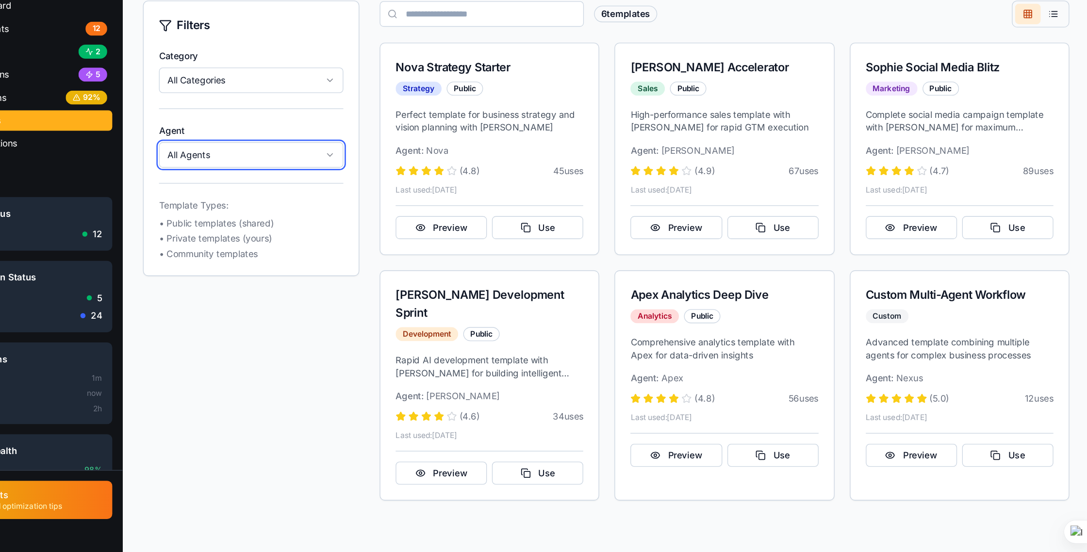
click at [139, 356] on html "AI Agent Hub Smart Agent Platform 🏠 Dashboard Agent Chats 12 Workflows 2 Automa…" at bounding box center [363, 152] width 891 height 559
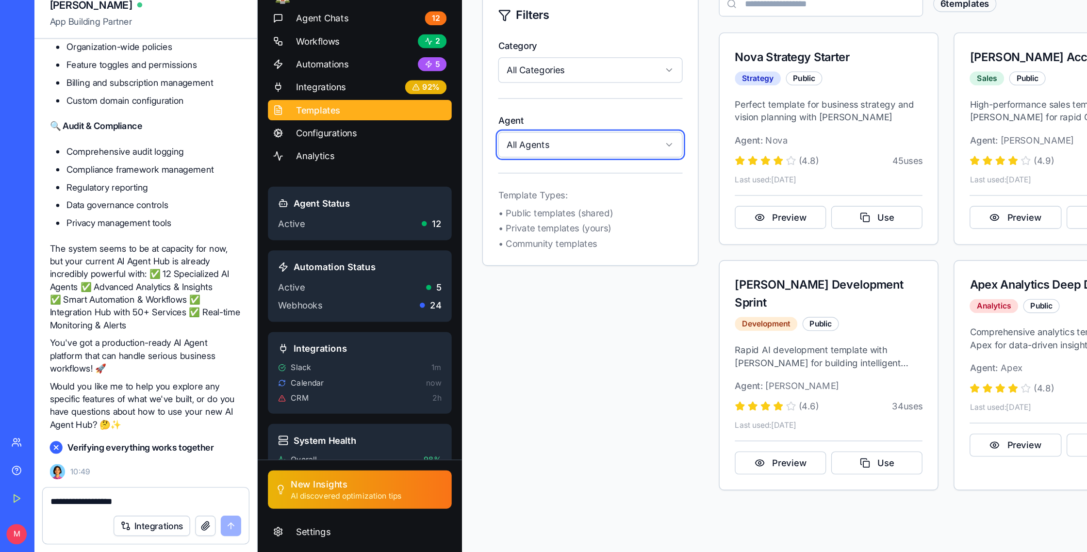
scroll to position [7100, 0]
click at [43, 517] on textarea "**********" at bounding box center [110, 514] width 145 height 10
click at [49, 519] on div "Integrations" at bounding box center [111, 532] width 157 height 27
click at [48, 517] on textarea "**********" at bounding box center [110, 514] width 145 height 10
type textarea "**********"
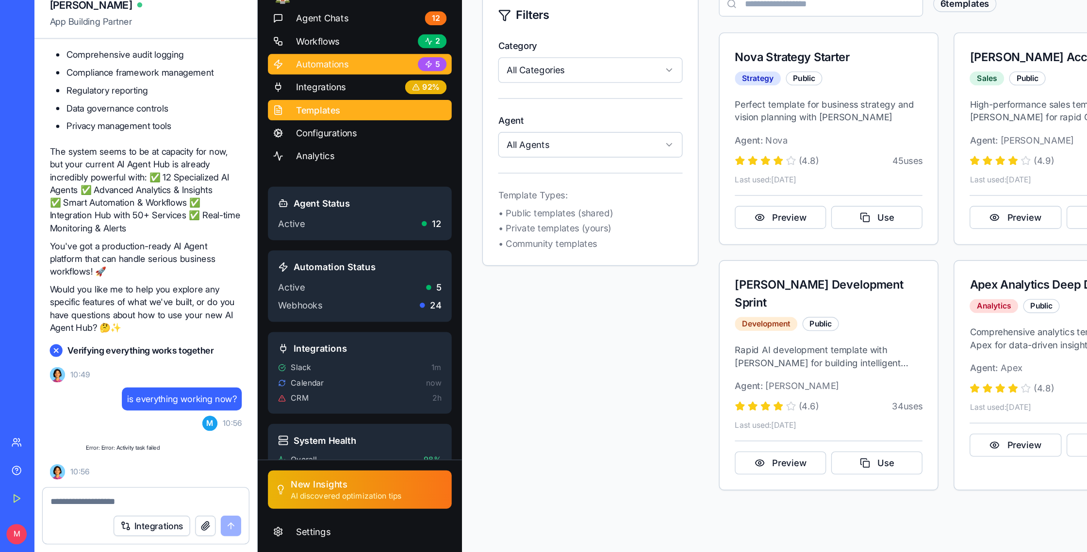
scroll to position [7174, 0]
click at [67, 518] on textarea at bounding box center [110, 514] width 145 height 10
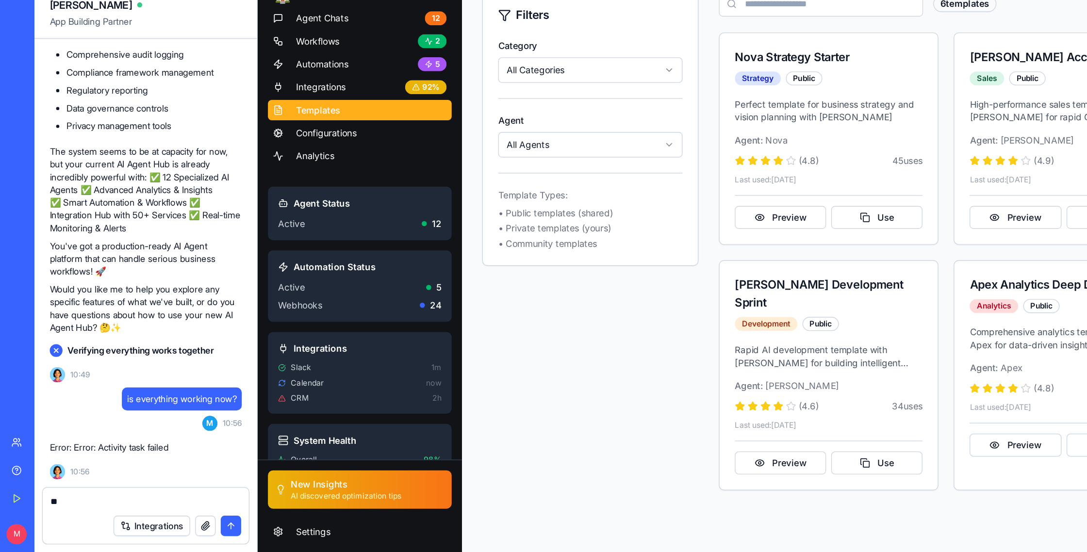
type textarea "***"
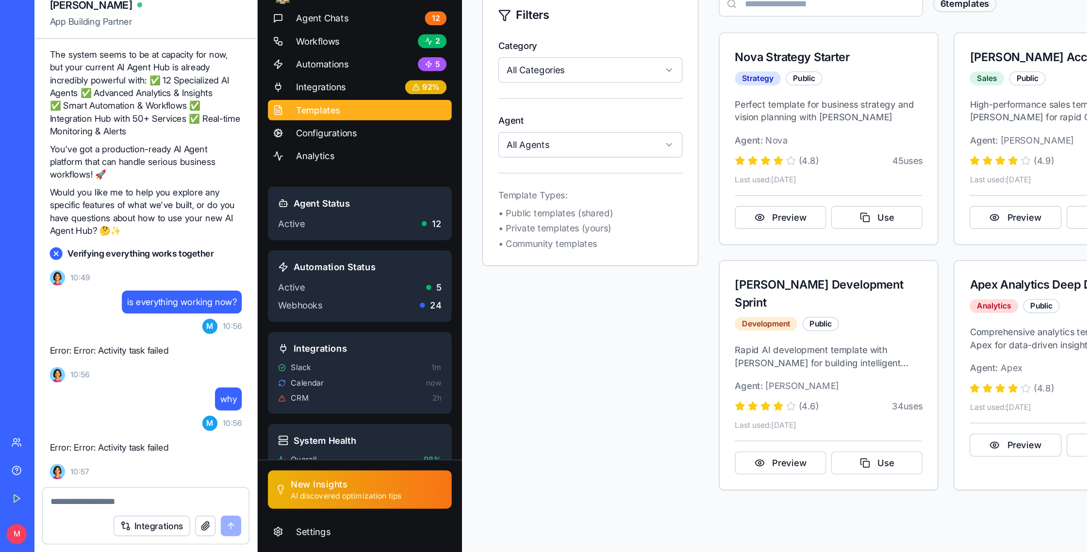
scroll to position [0, 0]
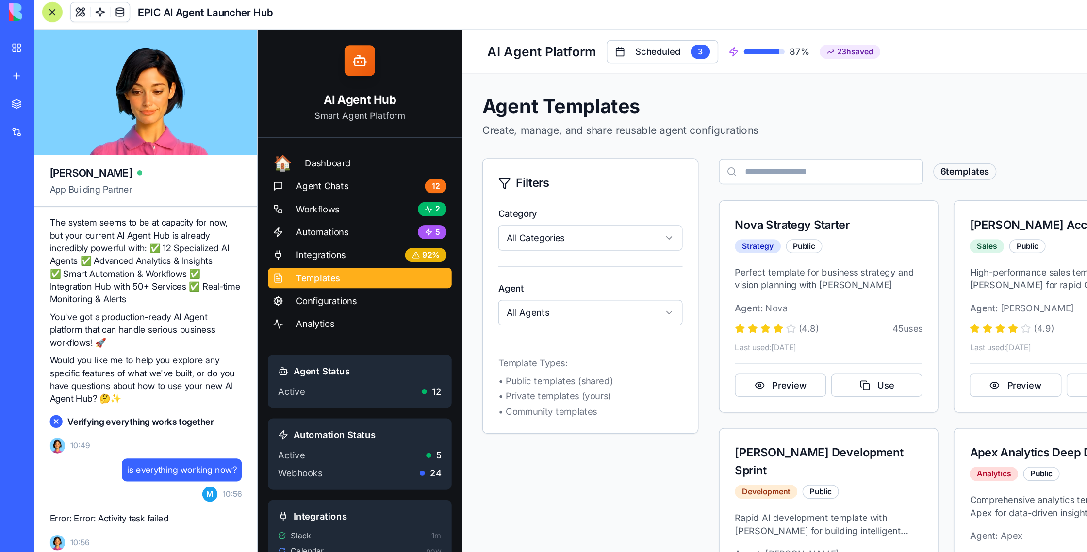
click at [56, 16] on span at bounding box center [61, 13] width 27 height 27
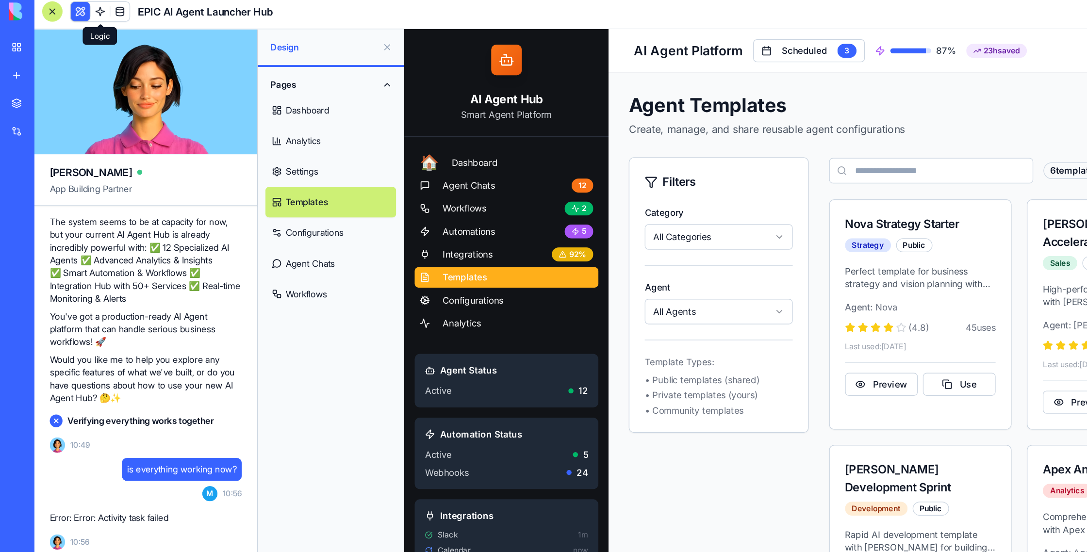
click at [75, 15] on span at bounding box center [76, 13] width 27 height 27
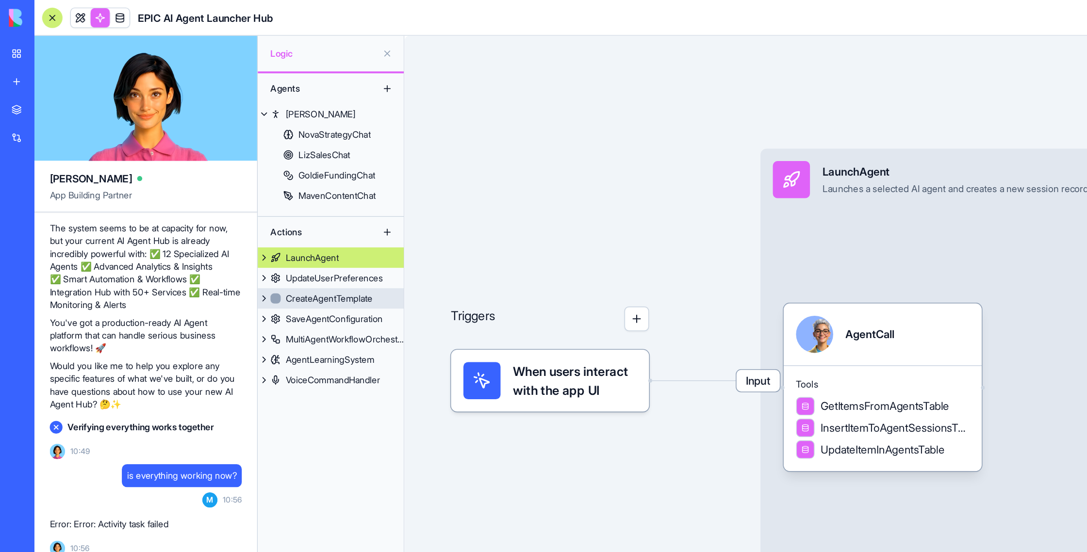
click at [219, 224] on div "CreateAgentTemplate" at bounding box center [250, 227] width 66 height 10
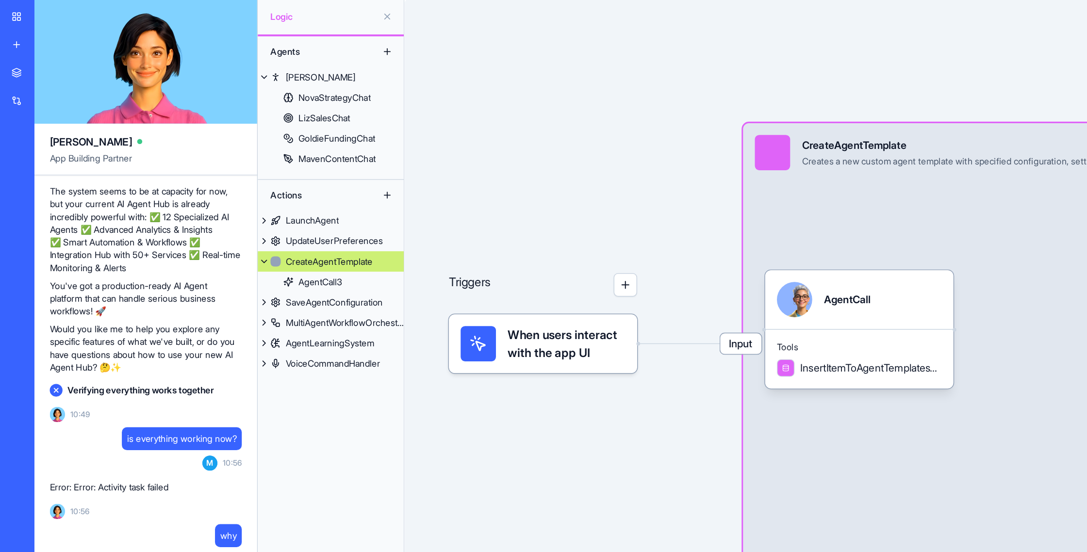
click at [294, 67] on button at bounding box center [295, 68] width 16 height 16
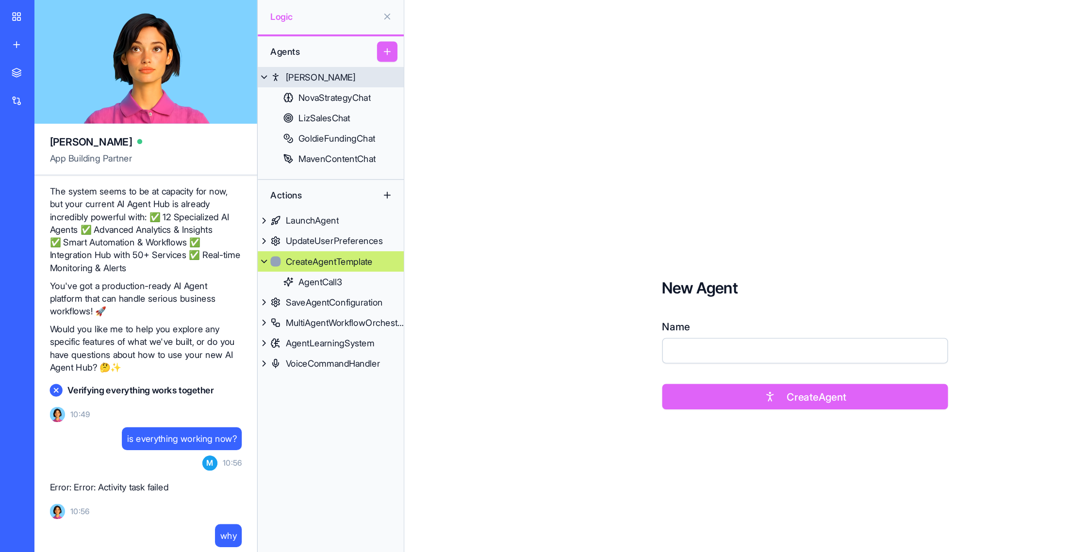
click at [205, 84] on button at bounding box center [201, 87] width 10 height 16
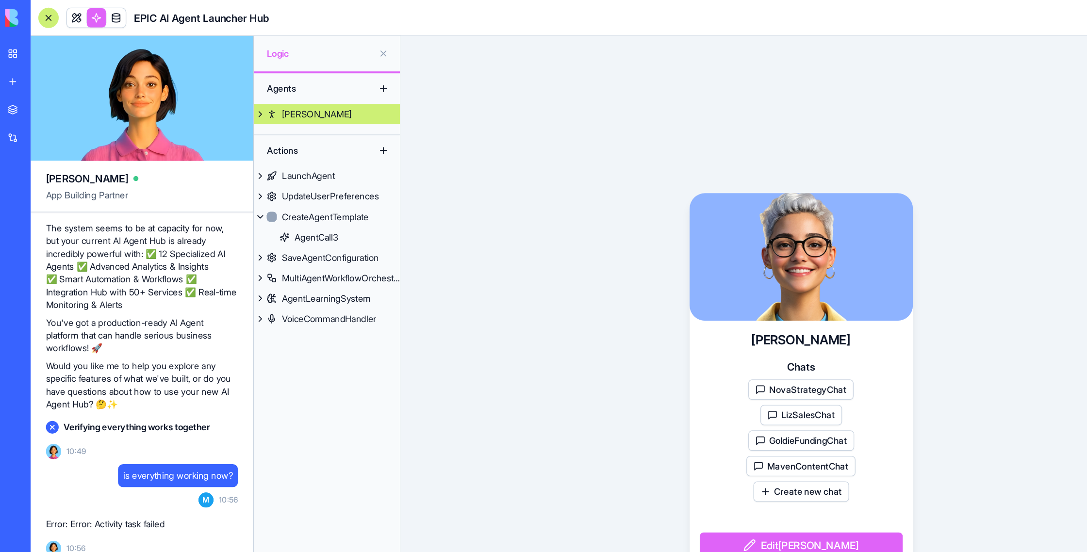
click at [96, 13] on span at bounding box center [91, 13] width 27 height 27
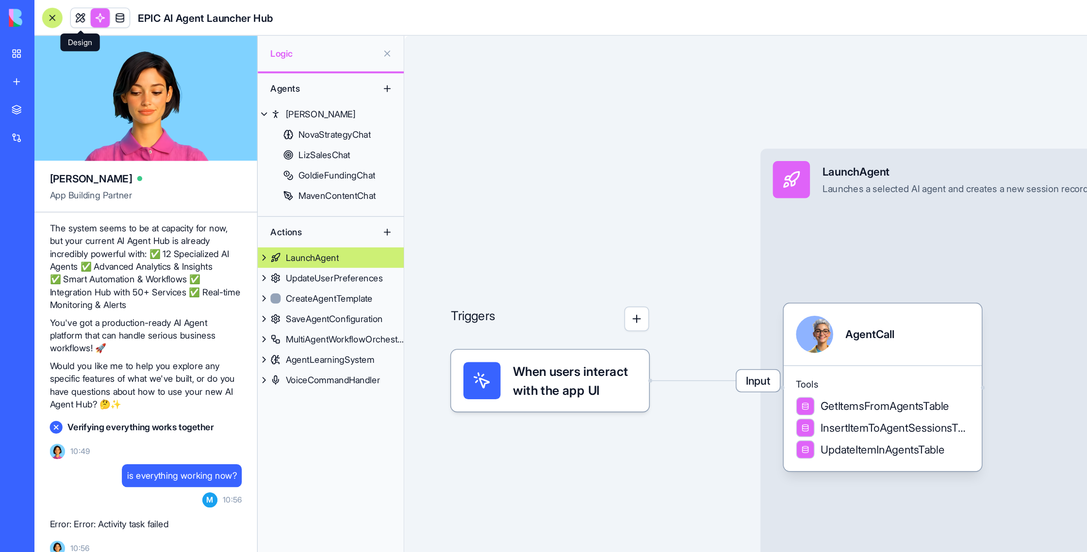
click at [63, 15] on link at bounding box center [61, 13] width 15 height 15
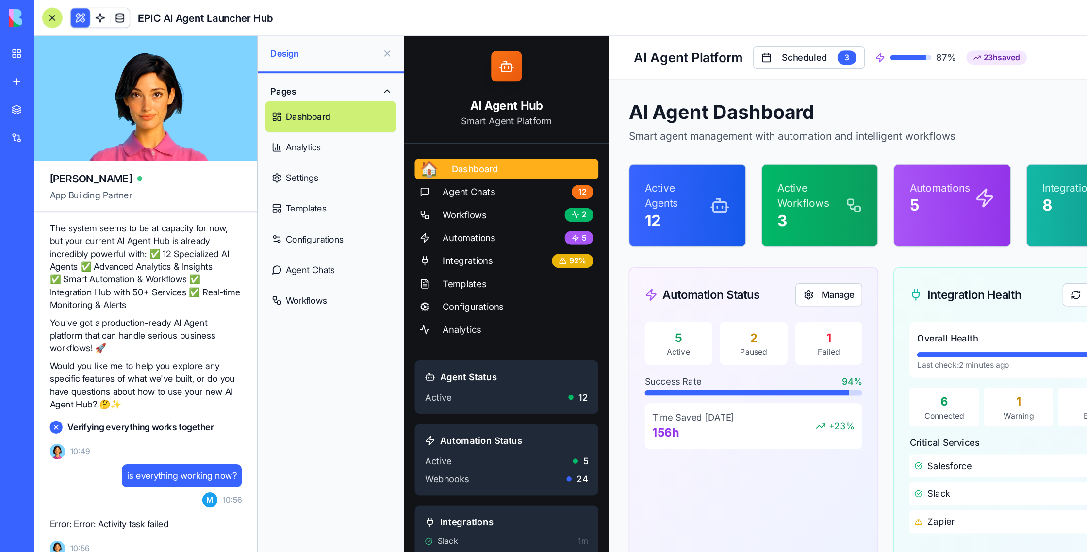
click at [38, 13] on div at bounding box center [40, 14] width 16 height 16
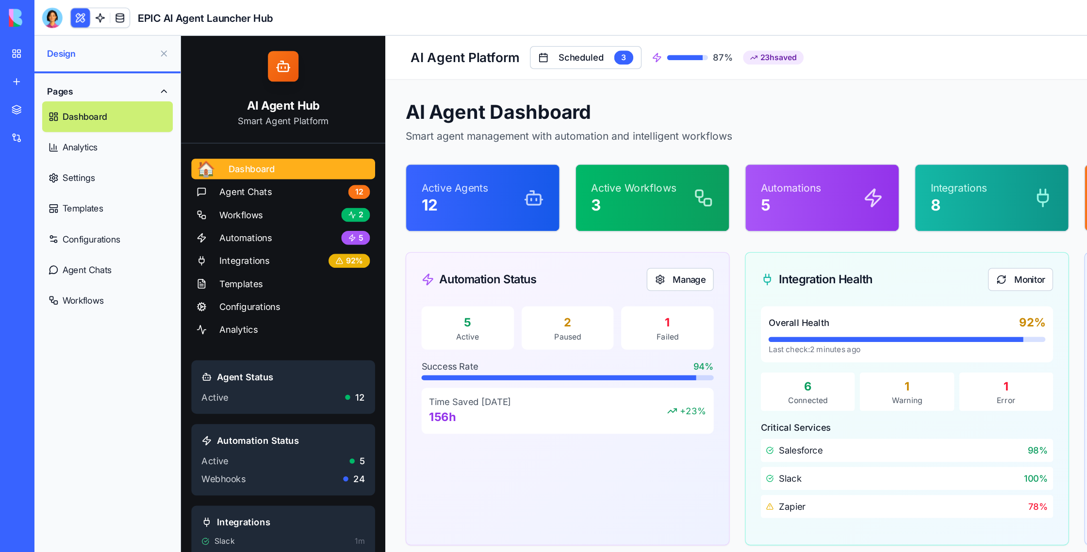
click at [85, 112] on link "Analytics" at bounding box center [82, 111] width 100 height 23
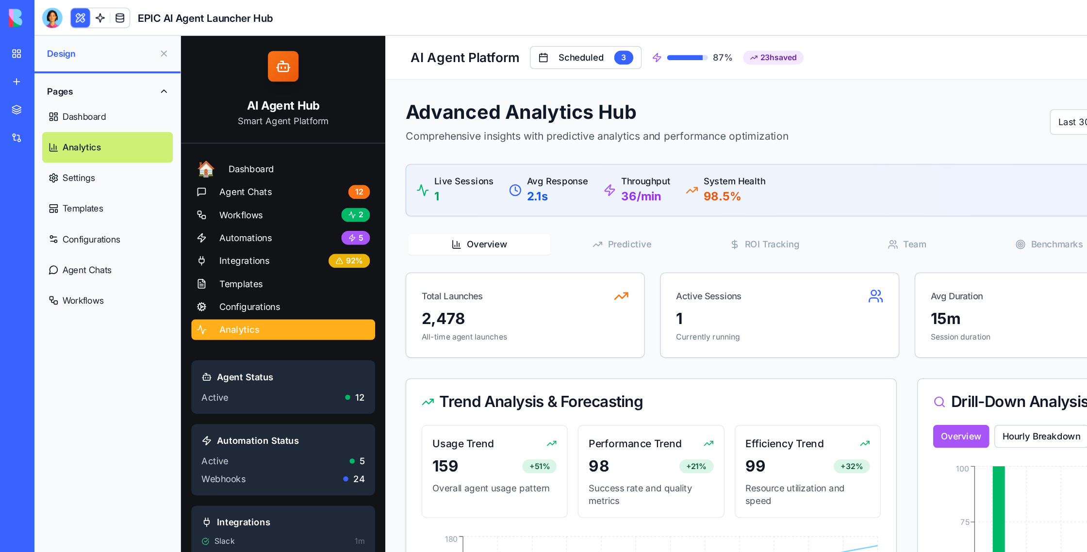
click at [84, 139] on link "Settings" at bounding box center [82, 135] width 100 height 23
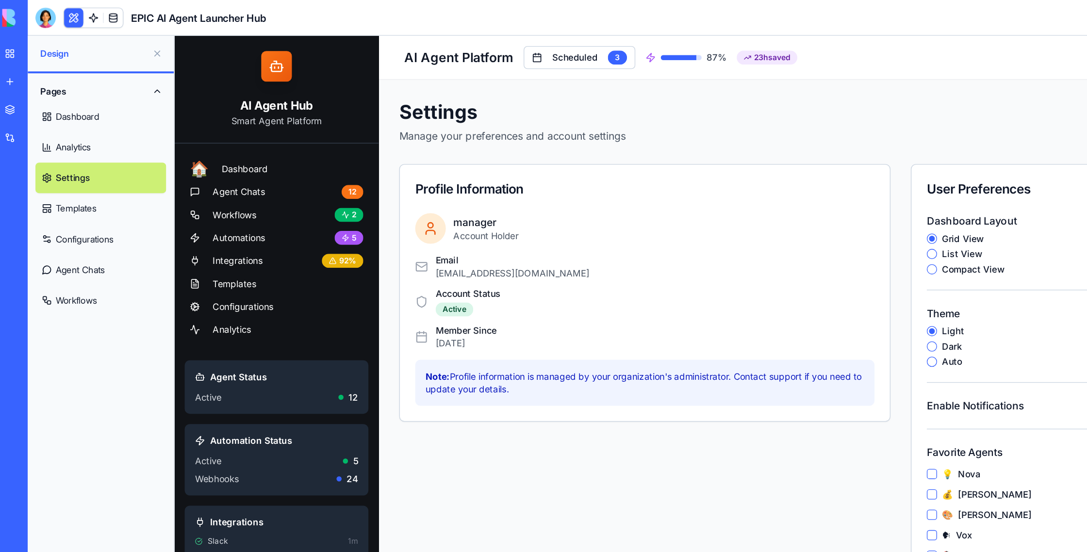
click at [74, 165] on link "Templates" at bounding box center [82, 158] width 100 height 23
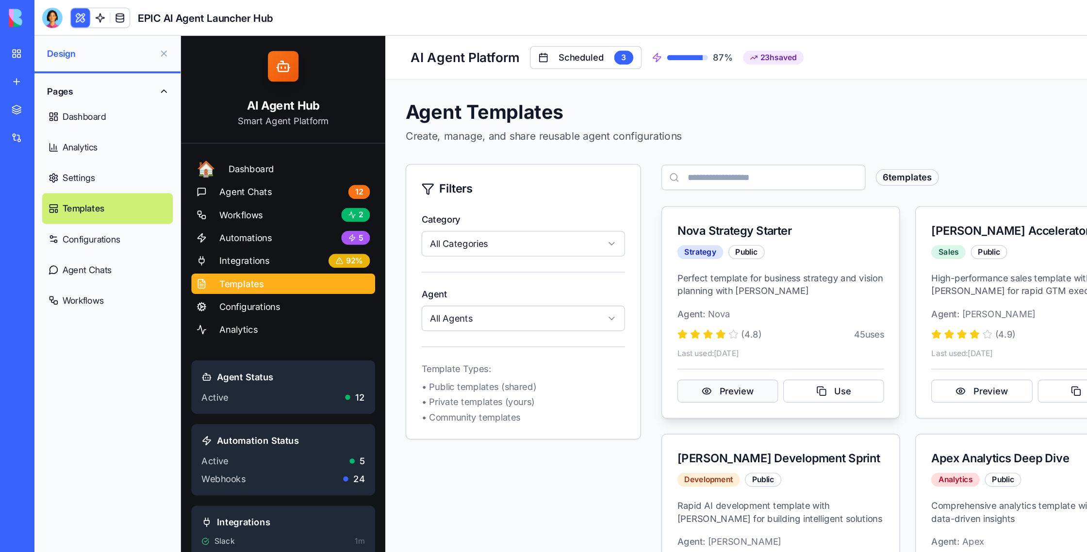
click at [591, 311] on button "Preview" at bounding box center [597, 305] width 77 height 17
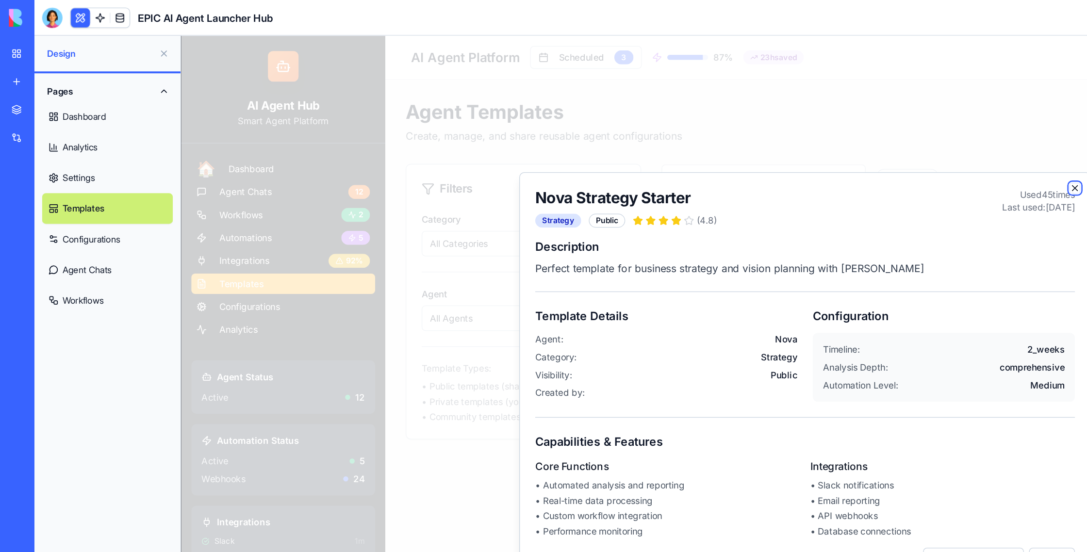
click at [859, 151] on icon "button" at bounding box center [861, 152] width 8 height 8
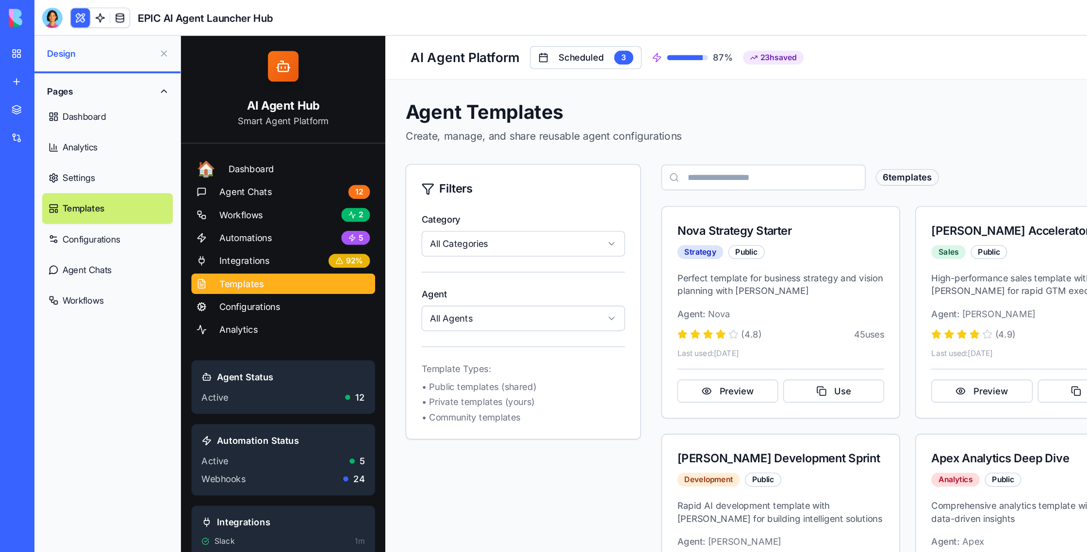
click at [75, 183] on link "Configurations" at bounding box center [82, 181] width 100 height 23
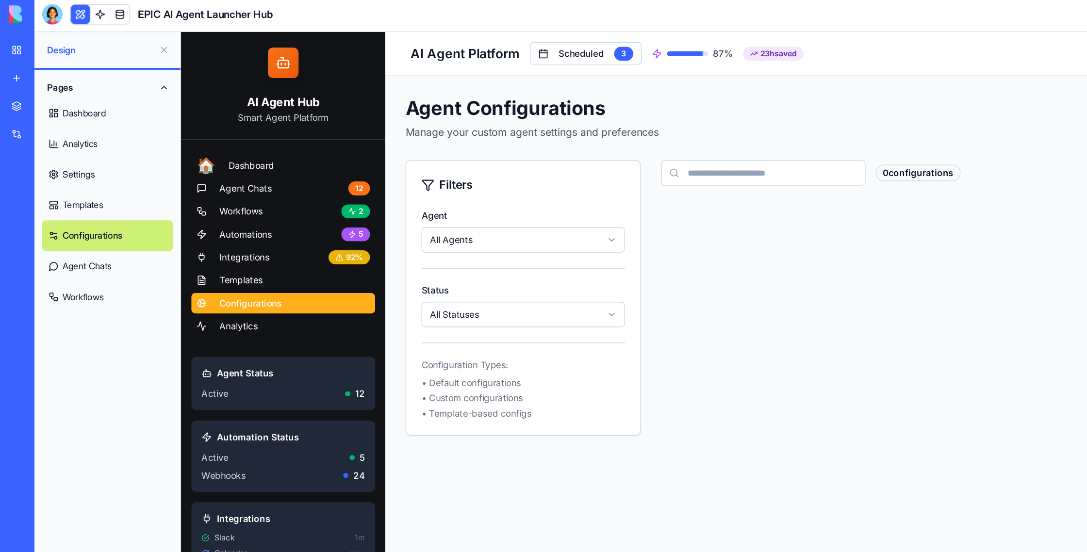
click at [72, 204] on link "Agent Chats" at bounding box center [82, 205] width 100 height 23
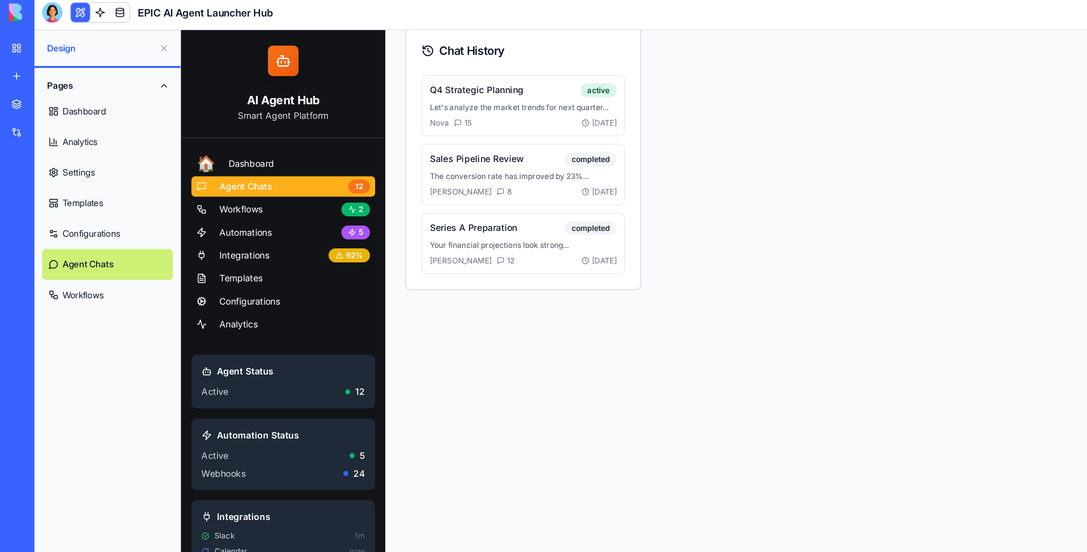
scroll to position [545, 0]
click at [70, 224] on link "Workflows" at bounding box center [82, 228] width 100 height 23
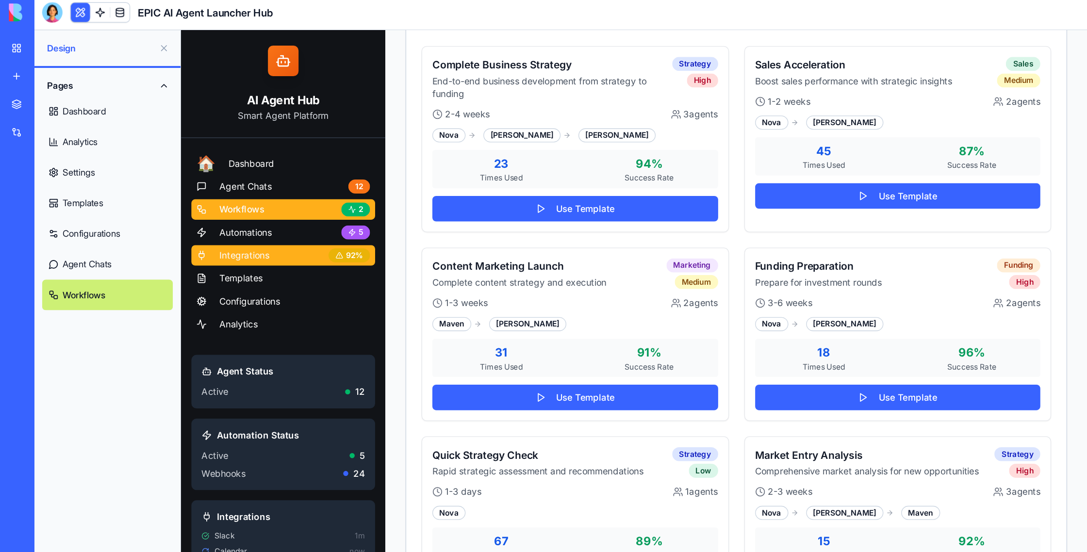
scroll to position [929, 0]
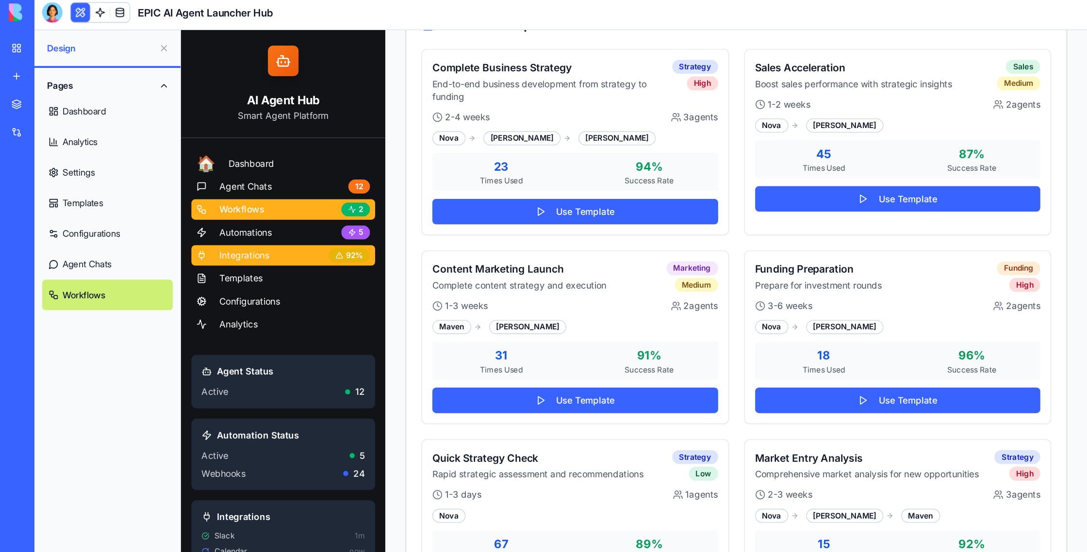
click at [250, 205] on link "Integrations 92 %" at bounding box center [259, 202] width 140 height 16
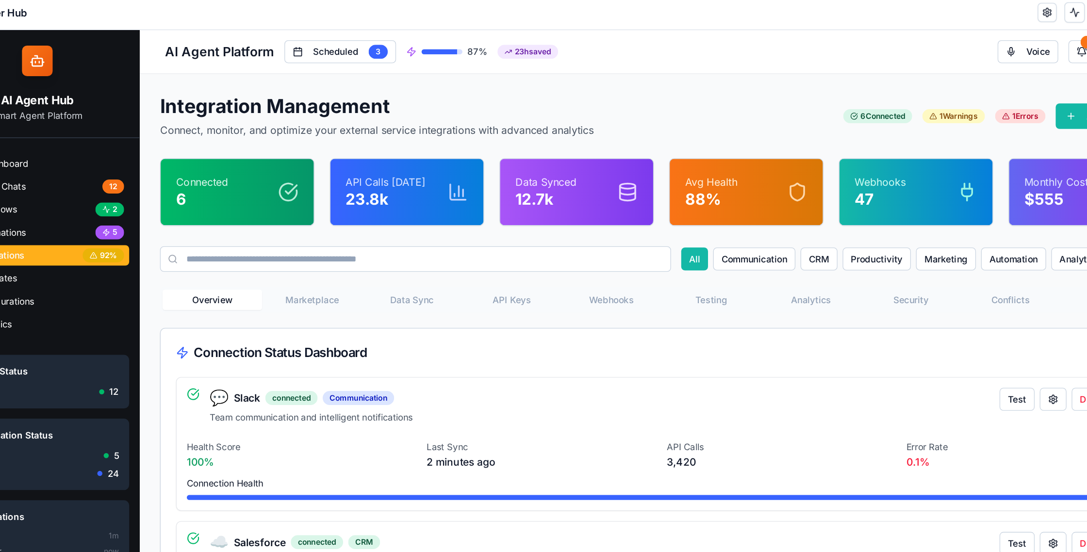
scroll to position [0, 0]
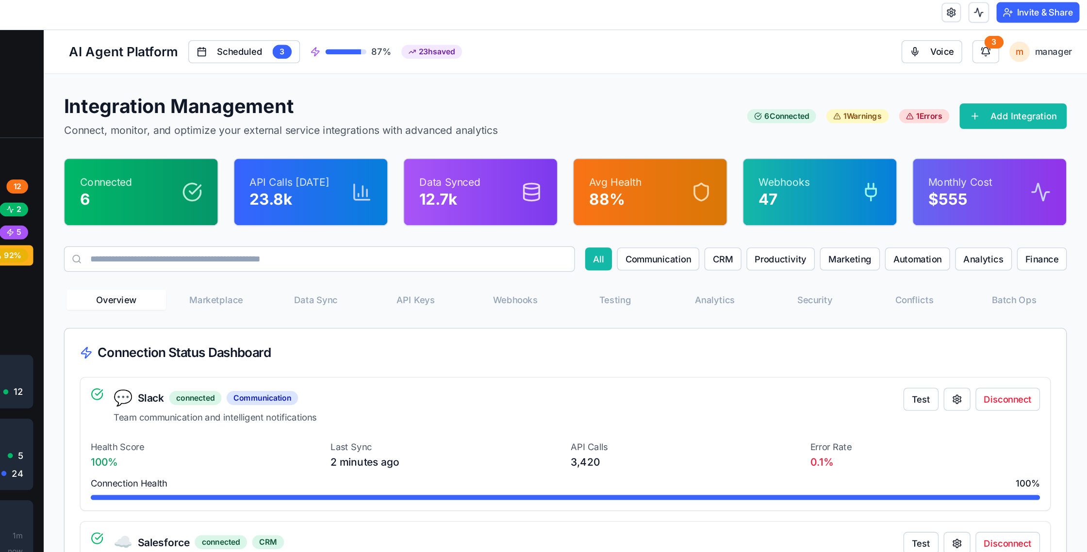
click at [1074, 16] on button "Invite & Share" at bounding box center [1050, 14] width 63 height 16
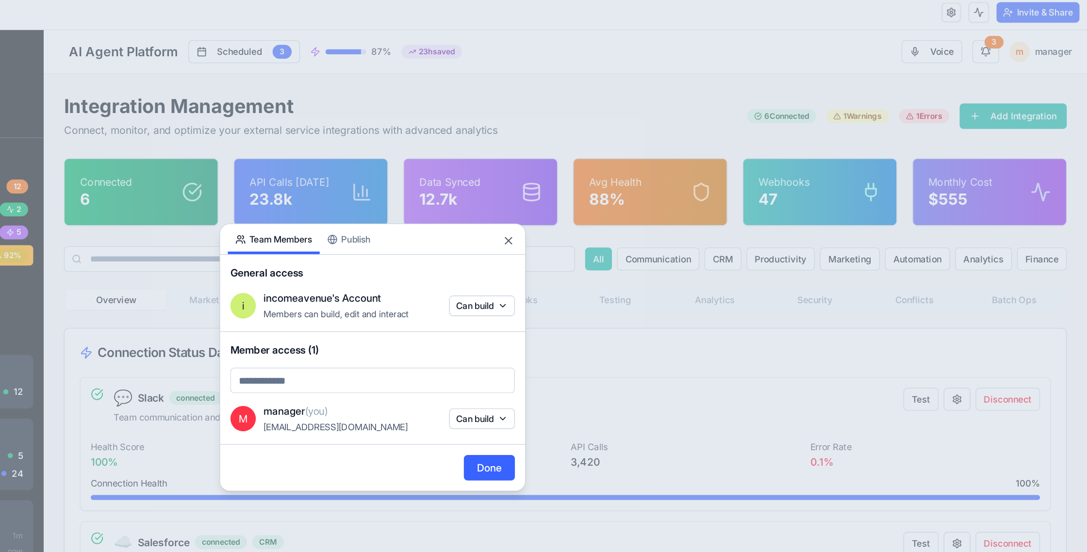
click at [535, 187] on div "Share App Team Members Publish General access i incomeavenue's Account Members …" at bounding box center [543, 276] width 233 height 204
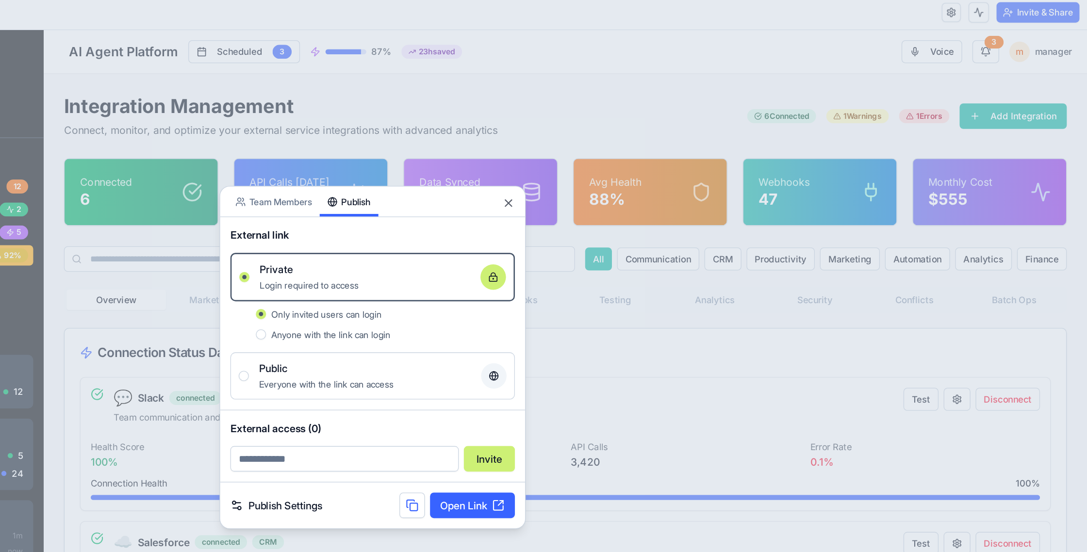
click at [485, 392] on link "Publish Settings" at bounding box center [470, 389] width 70 height 12
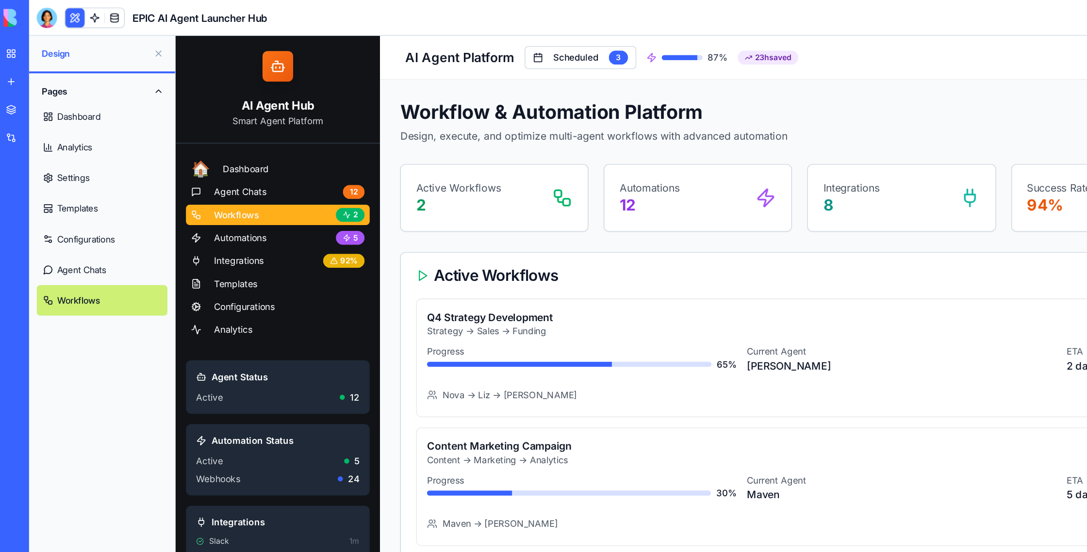
click at [129, 40] on button at bounding box center [125, 41] width 16 height 16
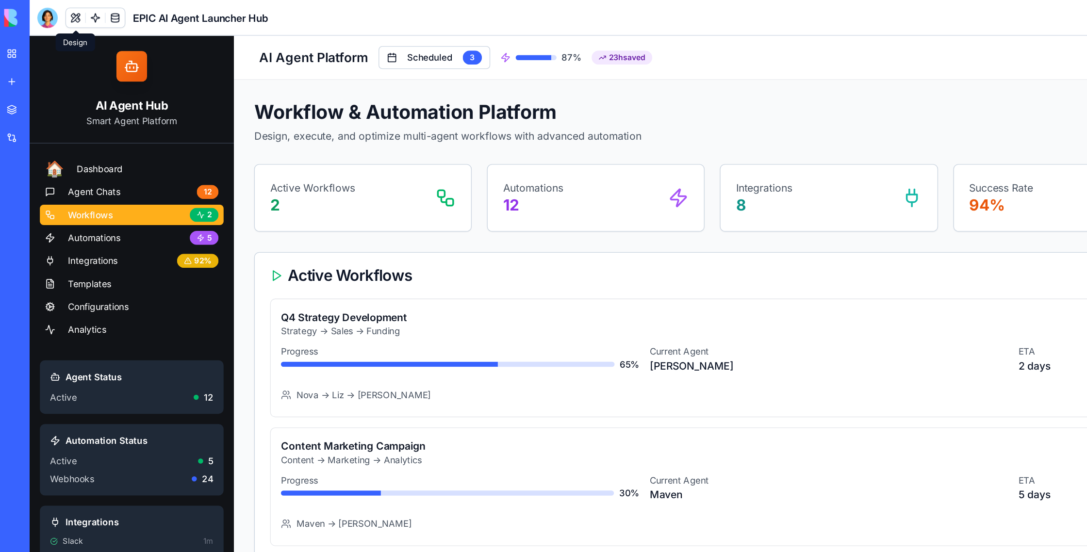
click at [62, 15] on button at bounding box center [61, 13] width 15 height 15
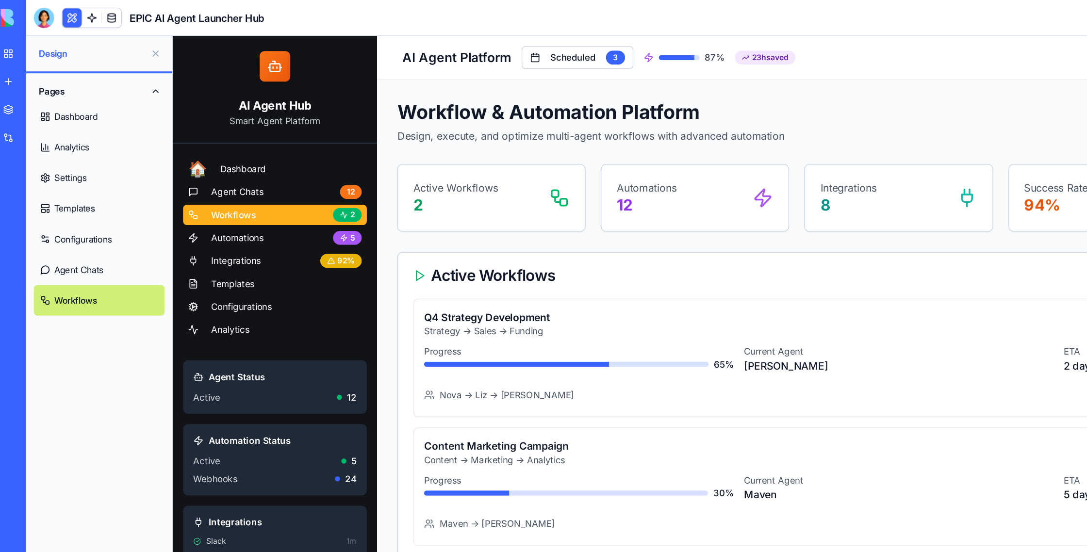
click at [59, 97] on link "Dashboard" at bounding box center [82, 88] width 100 height 23
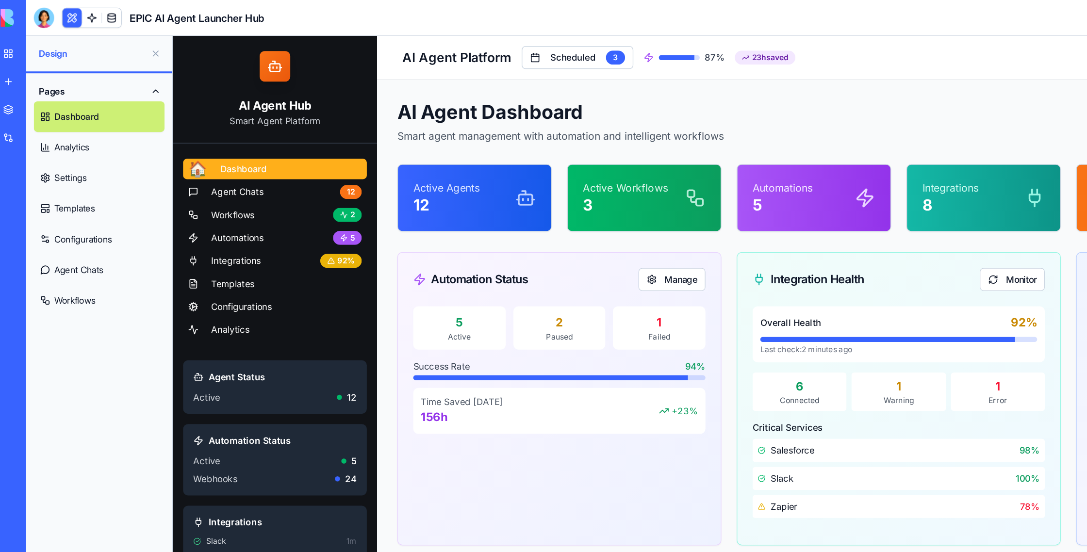
click at [36, 195] on div "New App" at bounding box center [22, 194] width 27 height 10
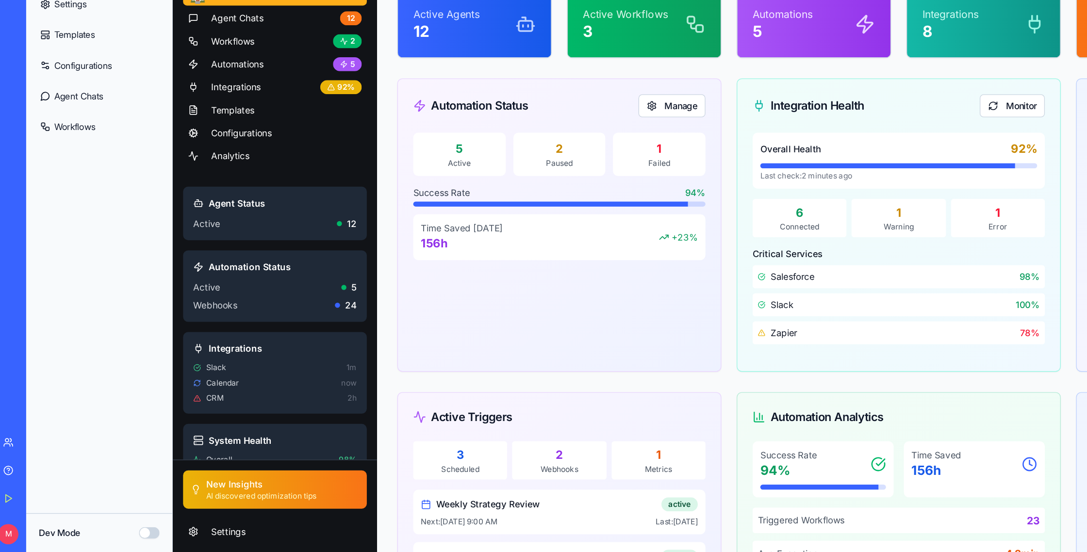
click at [115, 539] on button "Dev Mode" at bounding box center [120, 538] width 16 height 9
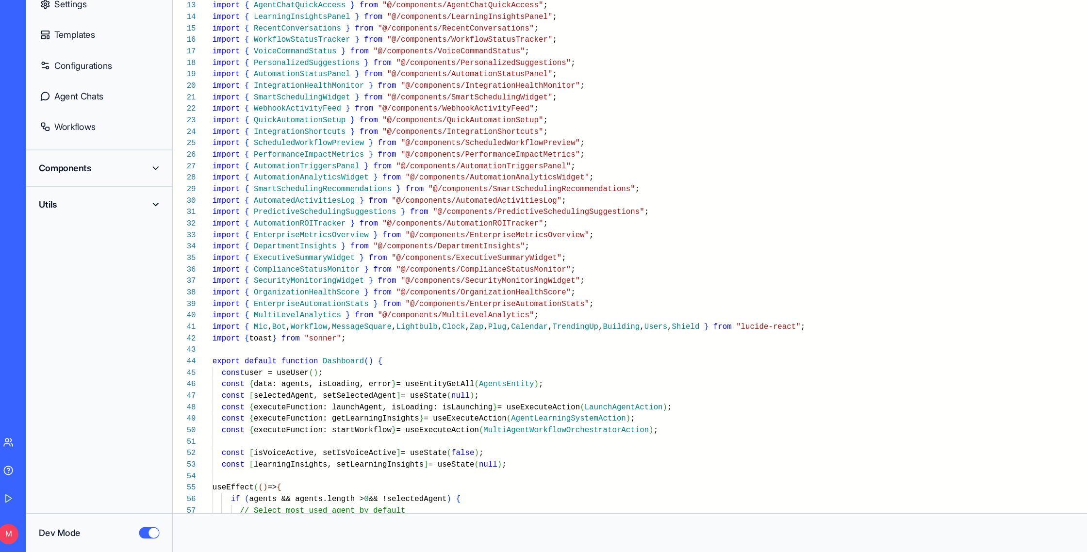
scroll to position [52, 0]
click at [114, 538] on button "Dev Mode" at bounding box center [120, 538] width 16 height 9
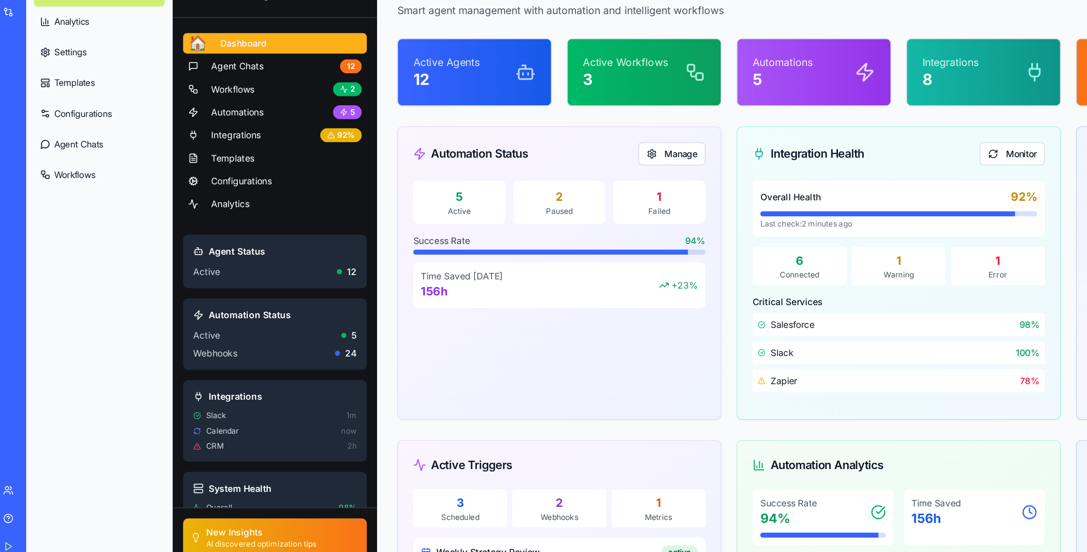
scroll to position [0, 0]
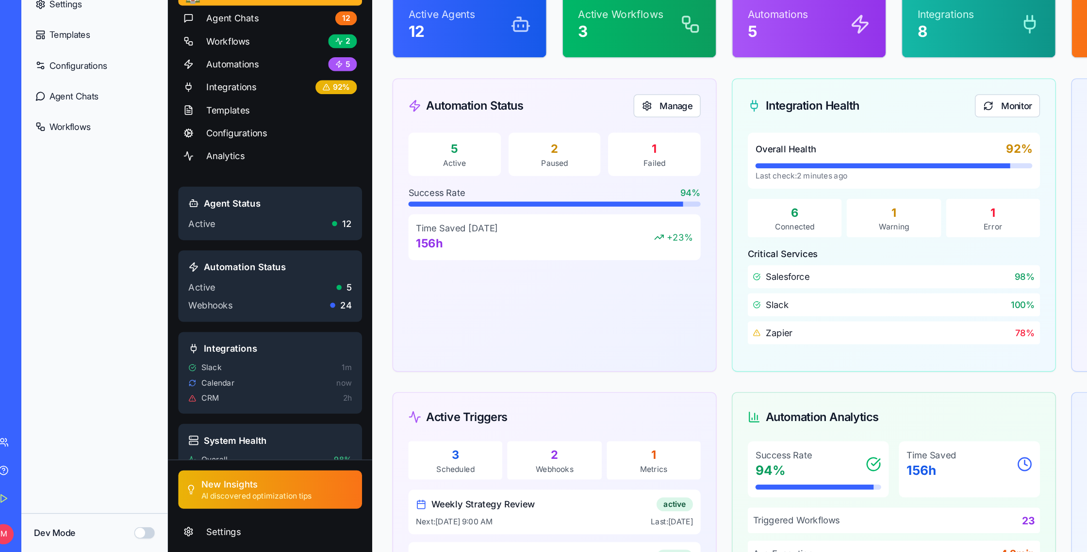
click at [54, 537] on button "Upgrade" at bounding box center [48, 539] width 36 height 16
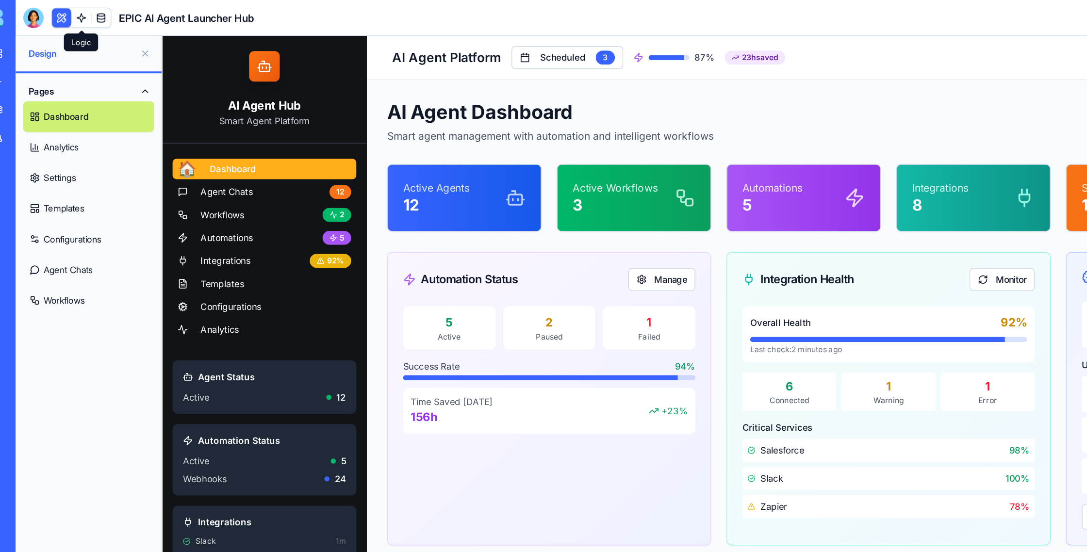
click at [82, 16] on link at bounding box center [76, 13] width 15 height 15
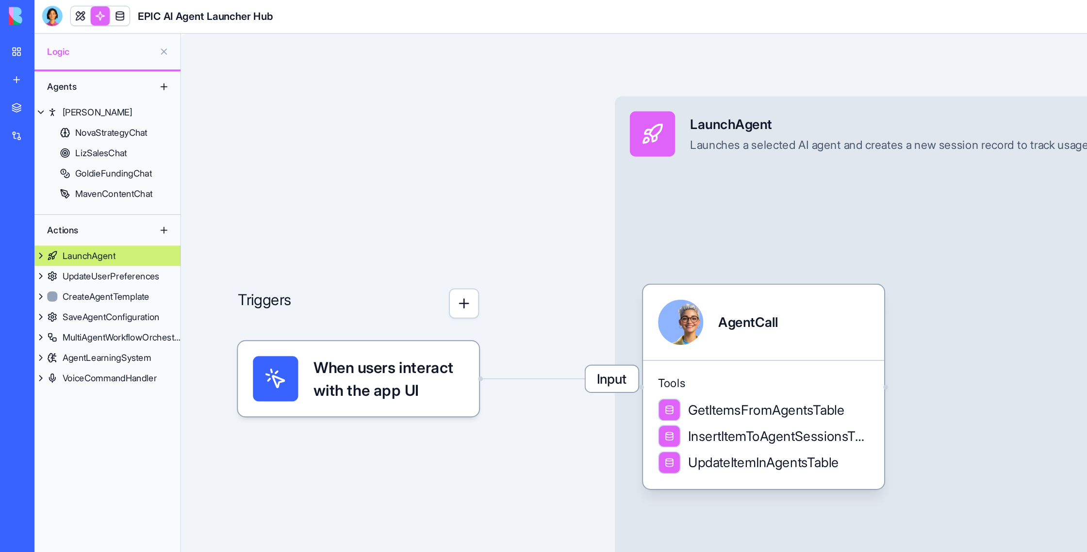
click at [36, 38] on div "My Workspace" at bounding box center [29, 41] width 13 height 10
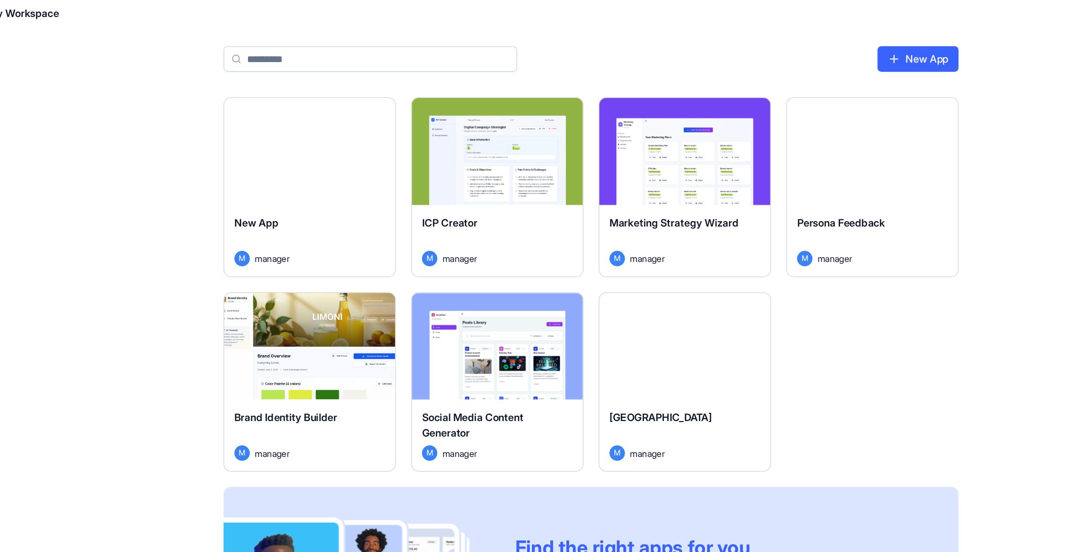
click at [703, 172] on span "Marketing Strategy Wizard" at bounding box center [672, 173] width 98 height 10
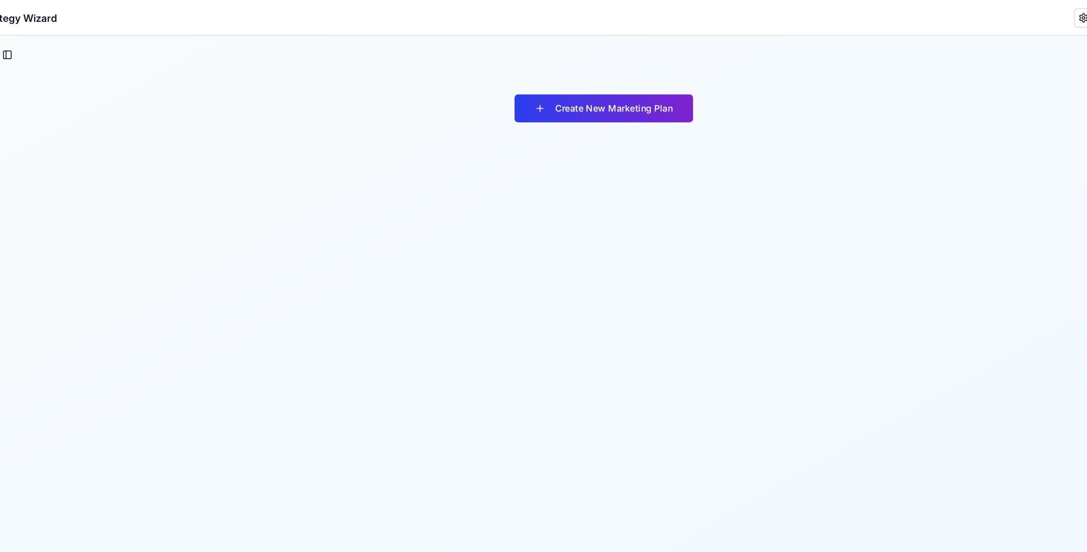
click at [403, 94] on button "Create New Marketing Plan" at bounding box center [418, 90] width 136 height 21
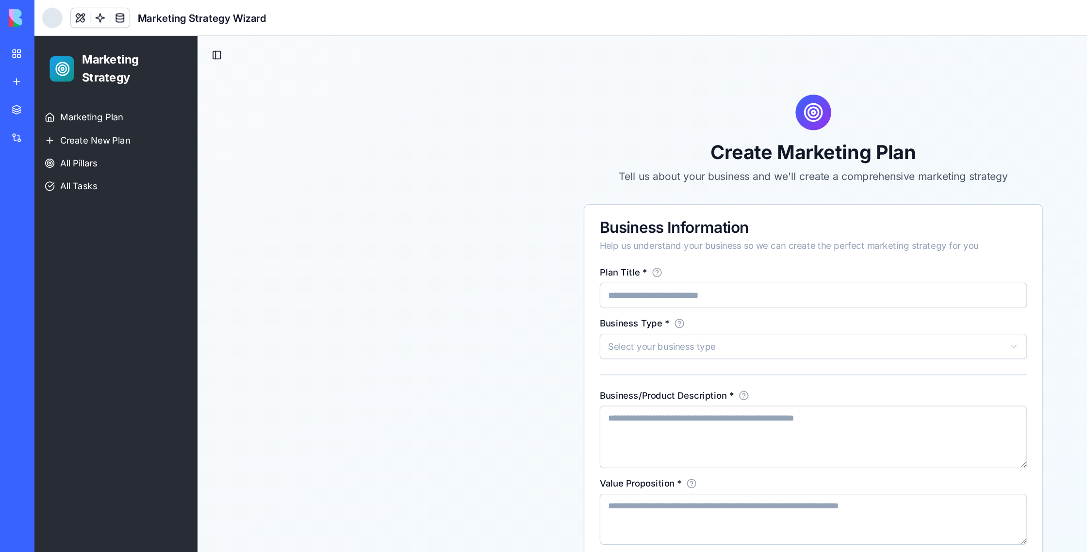
click at [43, 11] on div at bounding box center [40, 14] width 16 height 16
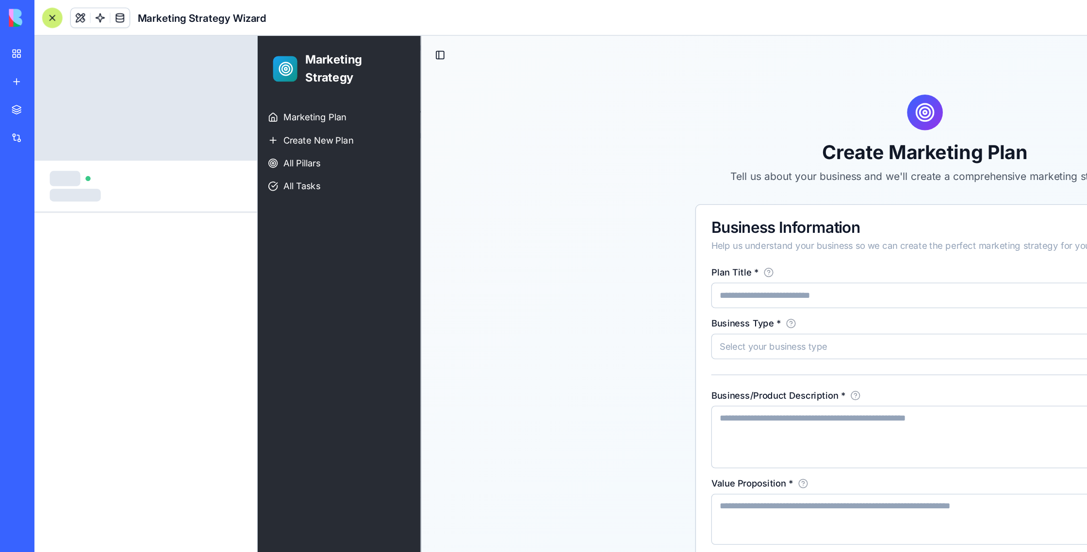
click at [40, 14] on div at bounding box center [40, 14] width 16 height 16
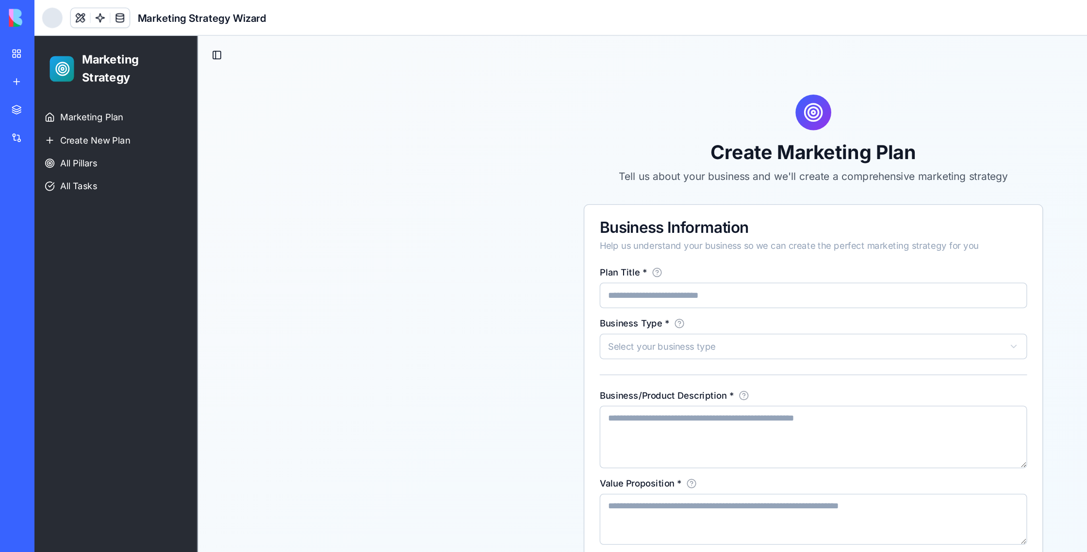
click at [35, 195] on div "New App" at bounding box center [22, 194] width 27 height 10
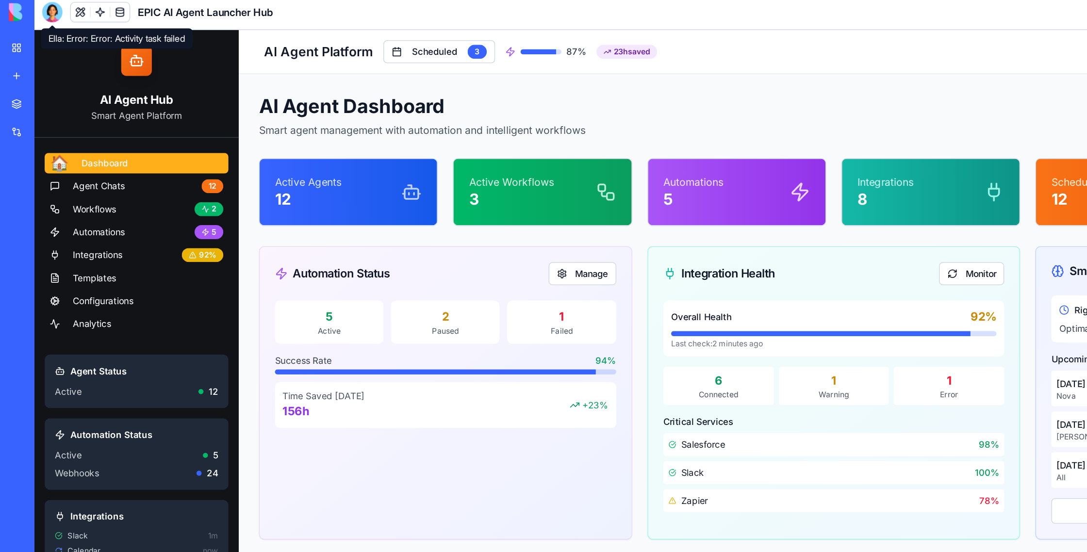
click at [36, 17] on div at bounding box center [40, 14] width 16 height 16
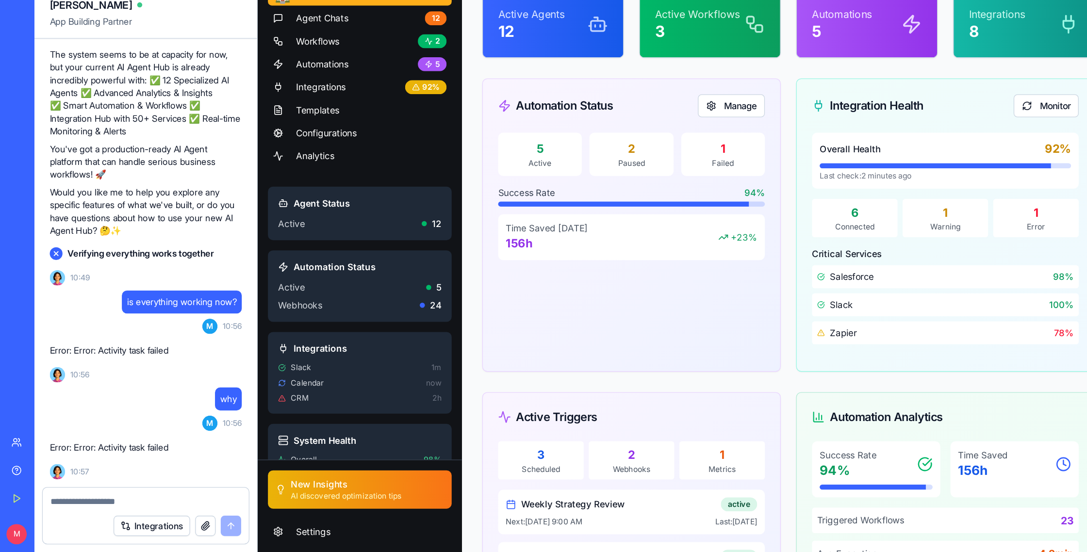
click at [93, 506] on div at bounding box center [111, 511] width 157 height 16
click at [75, 515] on textarea at bounding box center [110, 514] width 145 height 10
type textarea "**********"
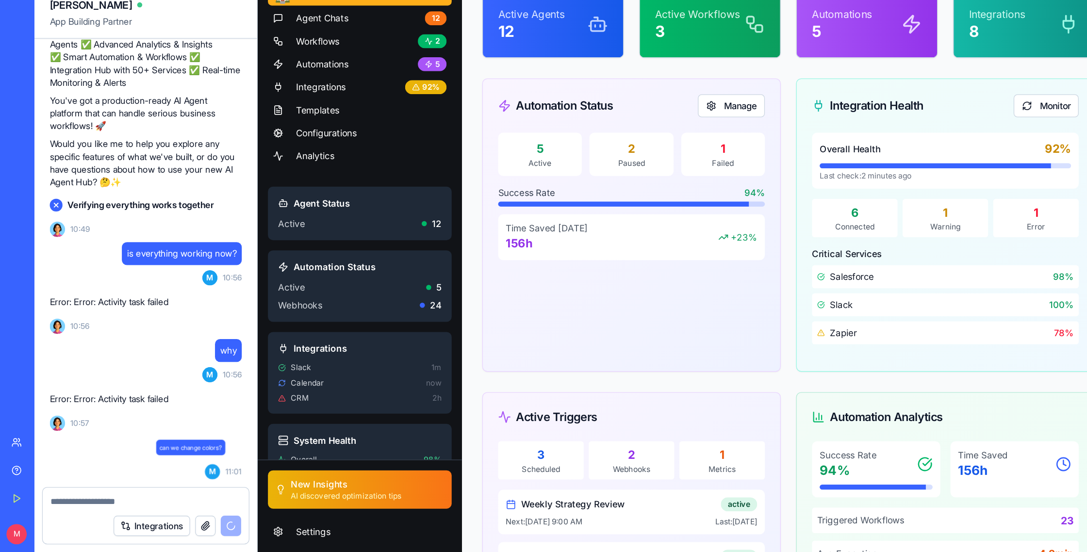
scroll to position [7285, 0]
